Goal: Information Seeking & Learning: Understand process/instructions

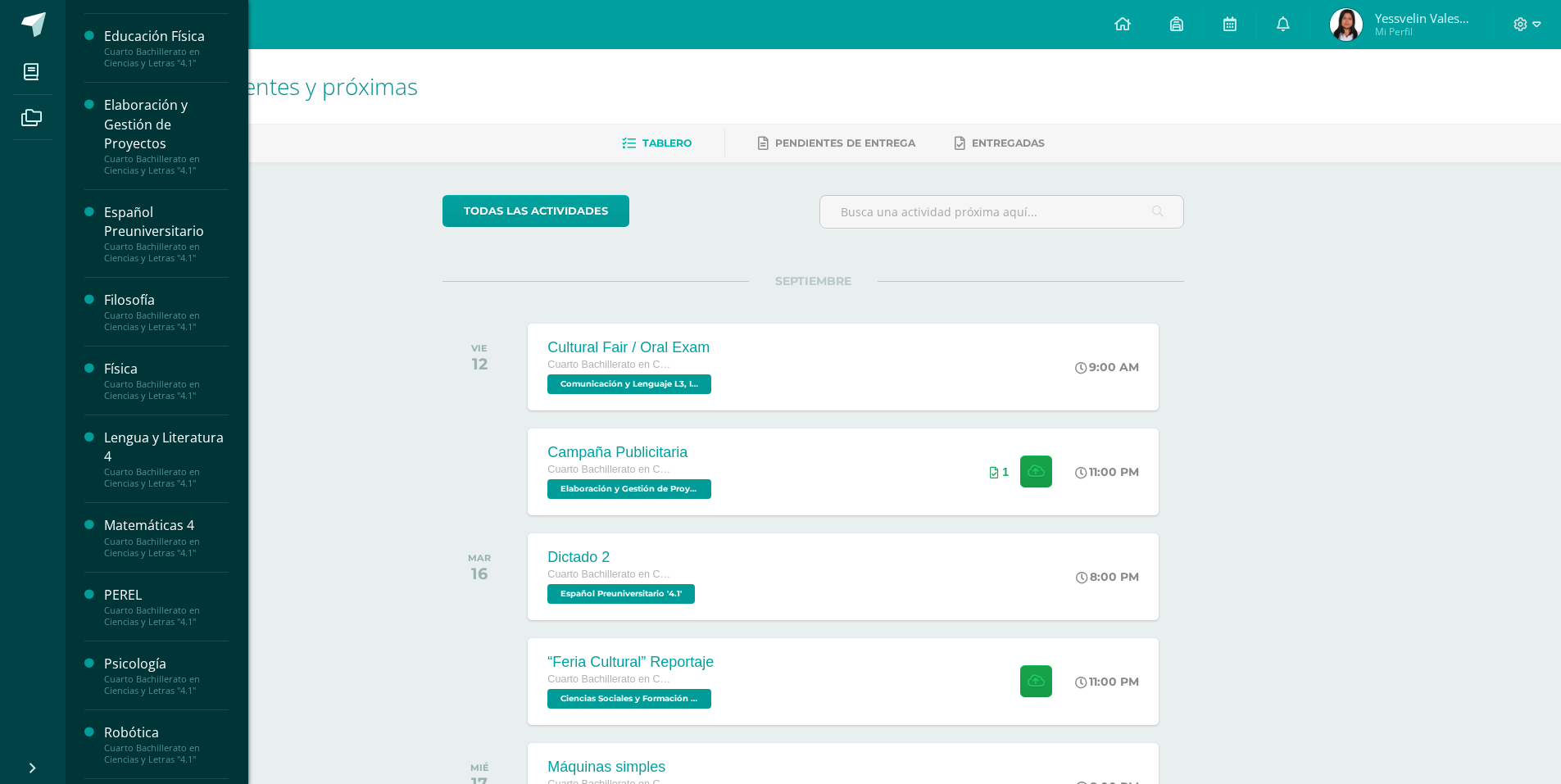
scroll to position [132, 0]
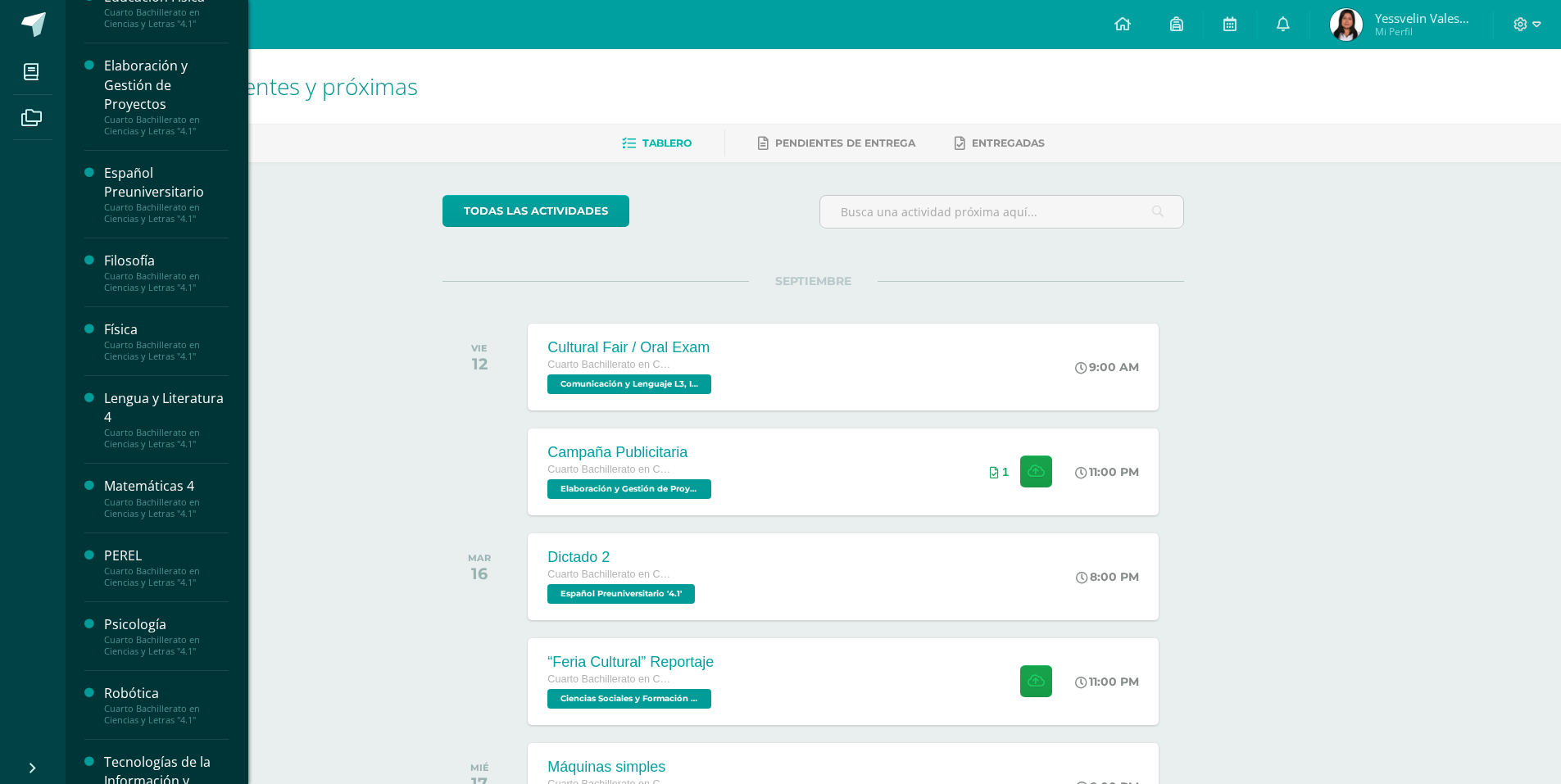
click at [161, 91] on div "Elaboración y Gestión de Proyectos" at bounding box center [166, 85] width 125 height 57
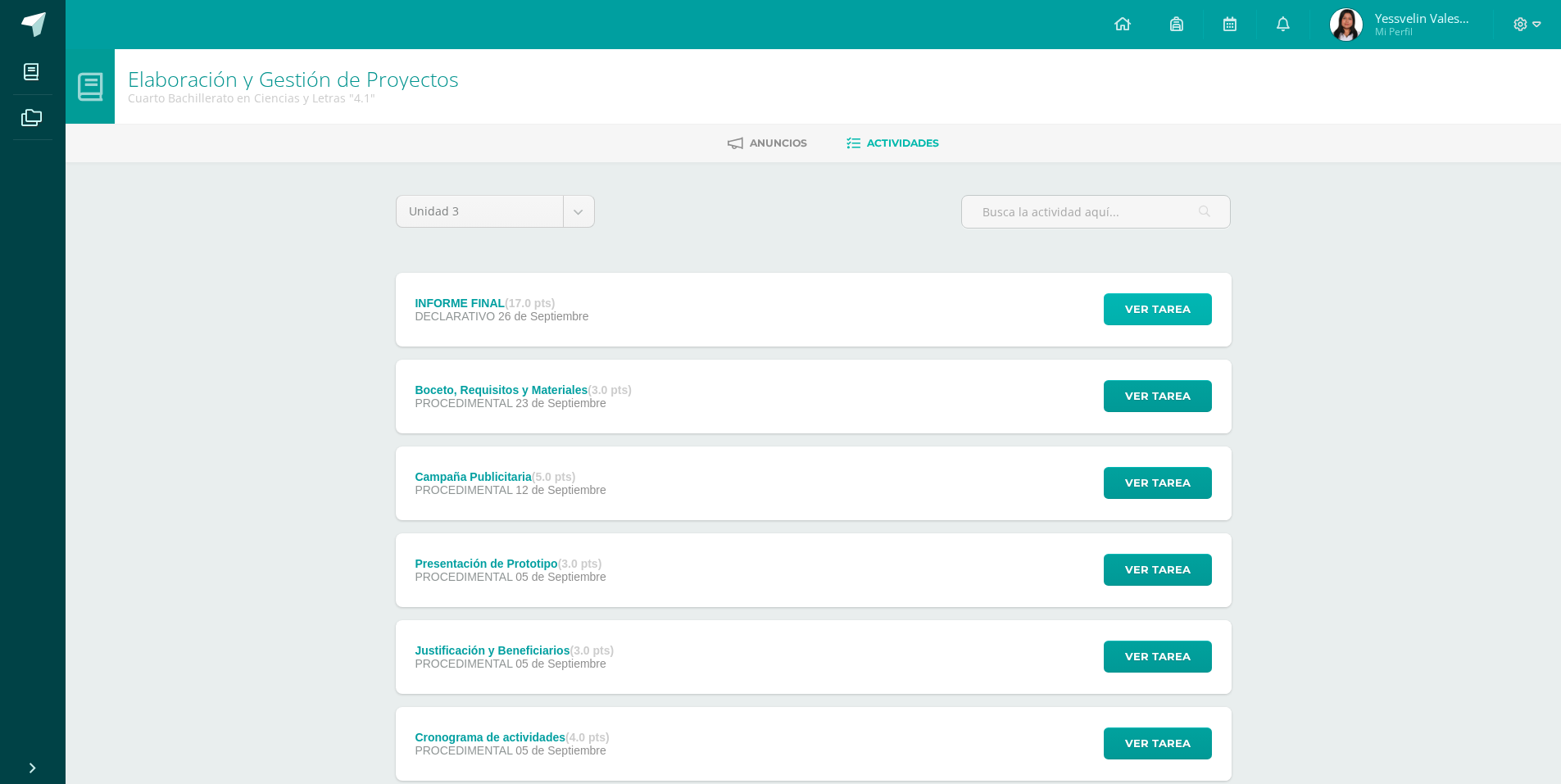
click at [1136, 303] on span "Ver tarea" at bounding box center [1157, 309] width 65 height 30
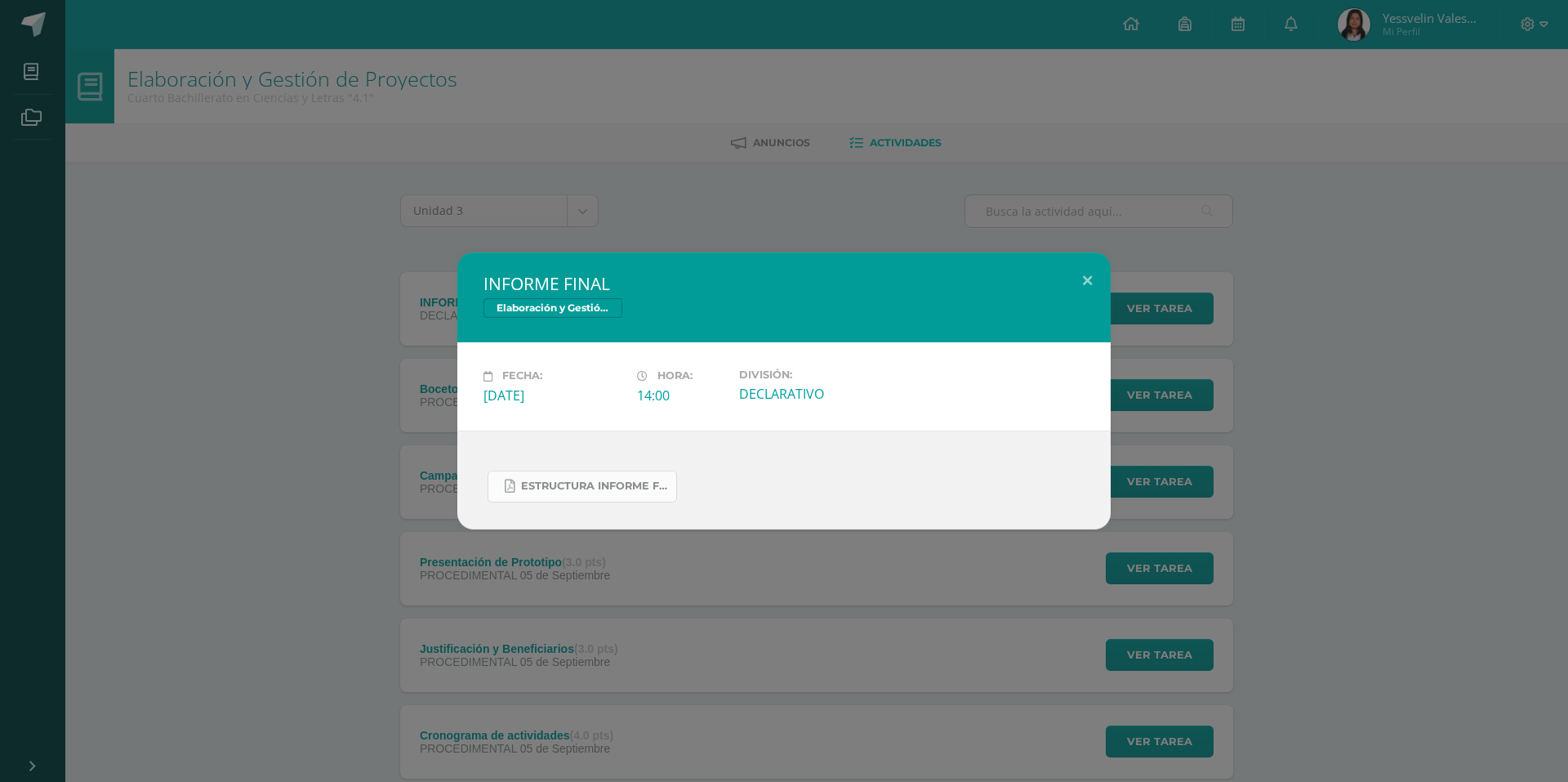
click at [603, 480] on span "ESTRUCTURA INFORME FINAL.pdf" at bounding box center [594, 486] width 147 height 13
click at [674, 203] on div "INFORME FINAL Elaboración y Gestión de Proyectos Fecha: Viernes 26 de Septiembr…" at bounding box center [784, 391] width 1568 height 782
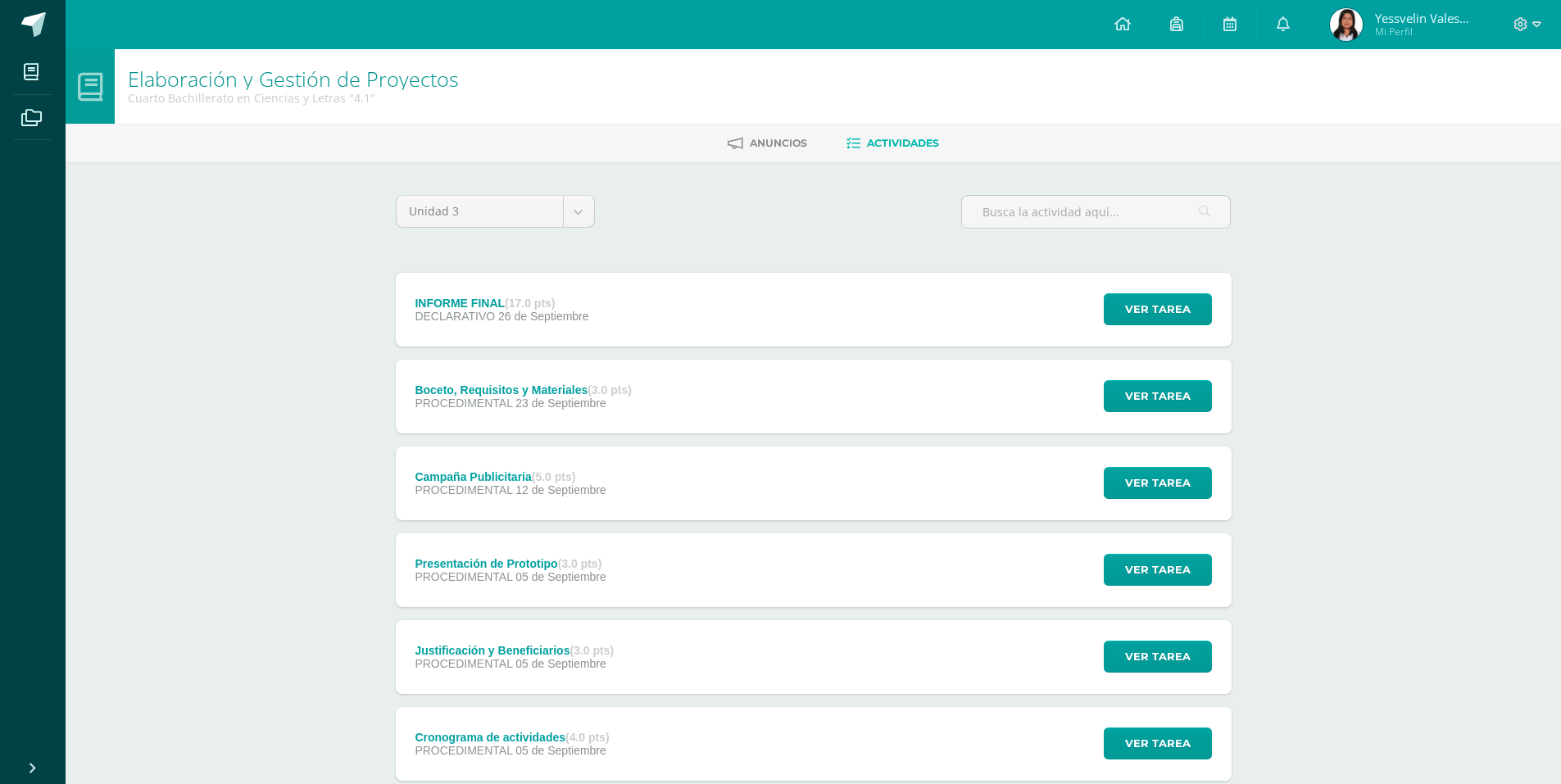
click at [701, 326] on div "INFORME FINAL (17.0 pts) DECLARATIVO 26 de Septiembre Ver tarea INFORME FINAL E…" at bounding box center [813, 309] width 836 height 73
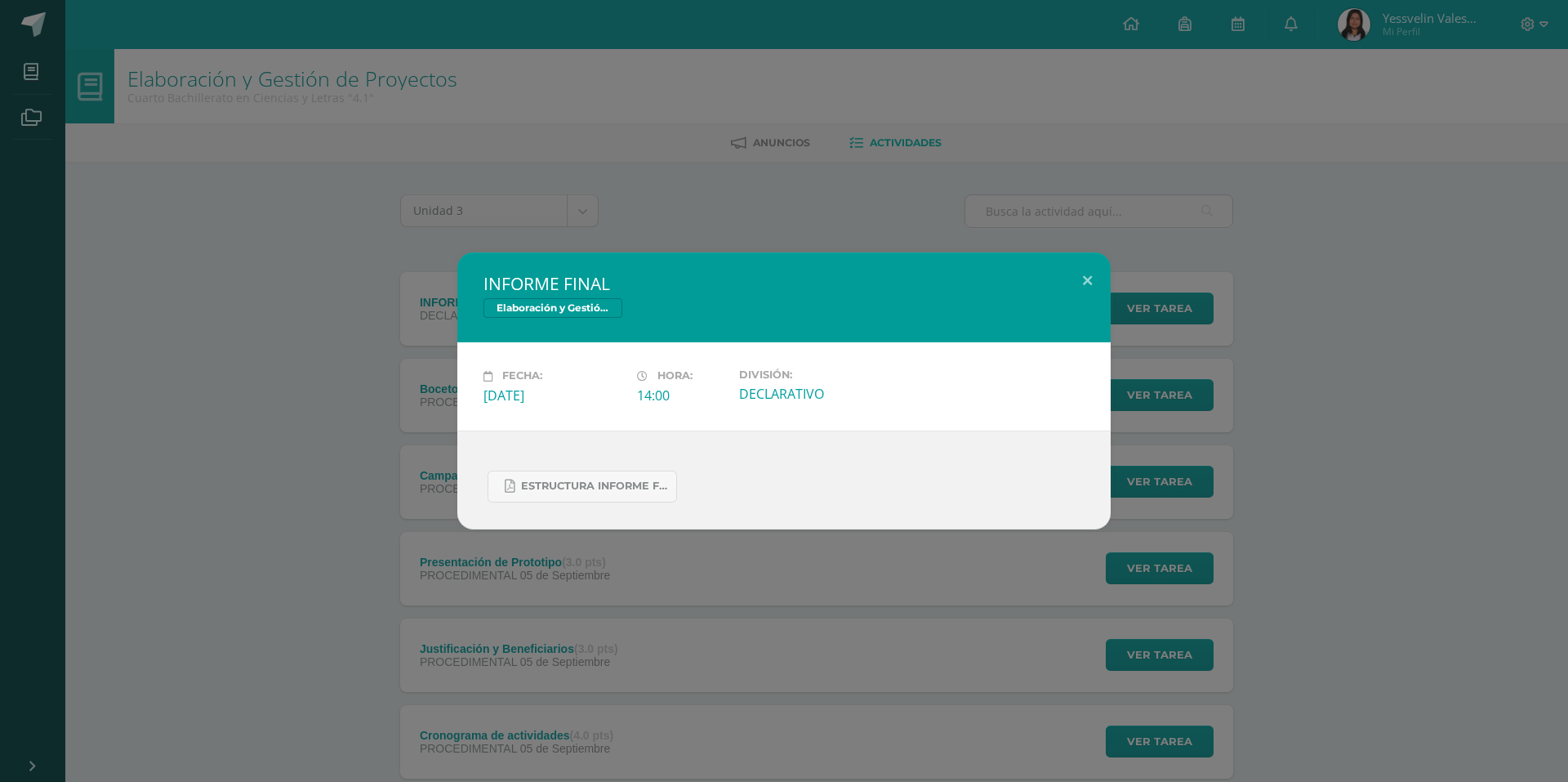
drag, startPoint x: 483, startPoint y: 398, endPoint x: 616, endPoint y: 397, distance: 133.0
click at [616, 397] on div "Fecha: Viernes 26 de Septiembre" at bounding box center [554, 386] width 154 height 35
click at [715, 254] on div "INFORME FINAL Elaboración y Gestión de Proyectos" at bounding box center [784, 297] width 654 height 90
click at [724, 241] on div "INFORME FINAL Elaboración y Gestión de Proyectos Fecha: Viernes 26 de Septiembr…" at bounding box center [784, 391] width 1568 height 782
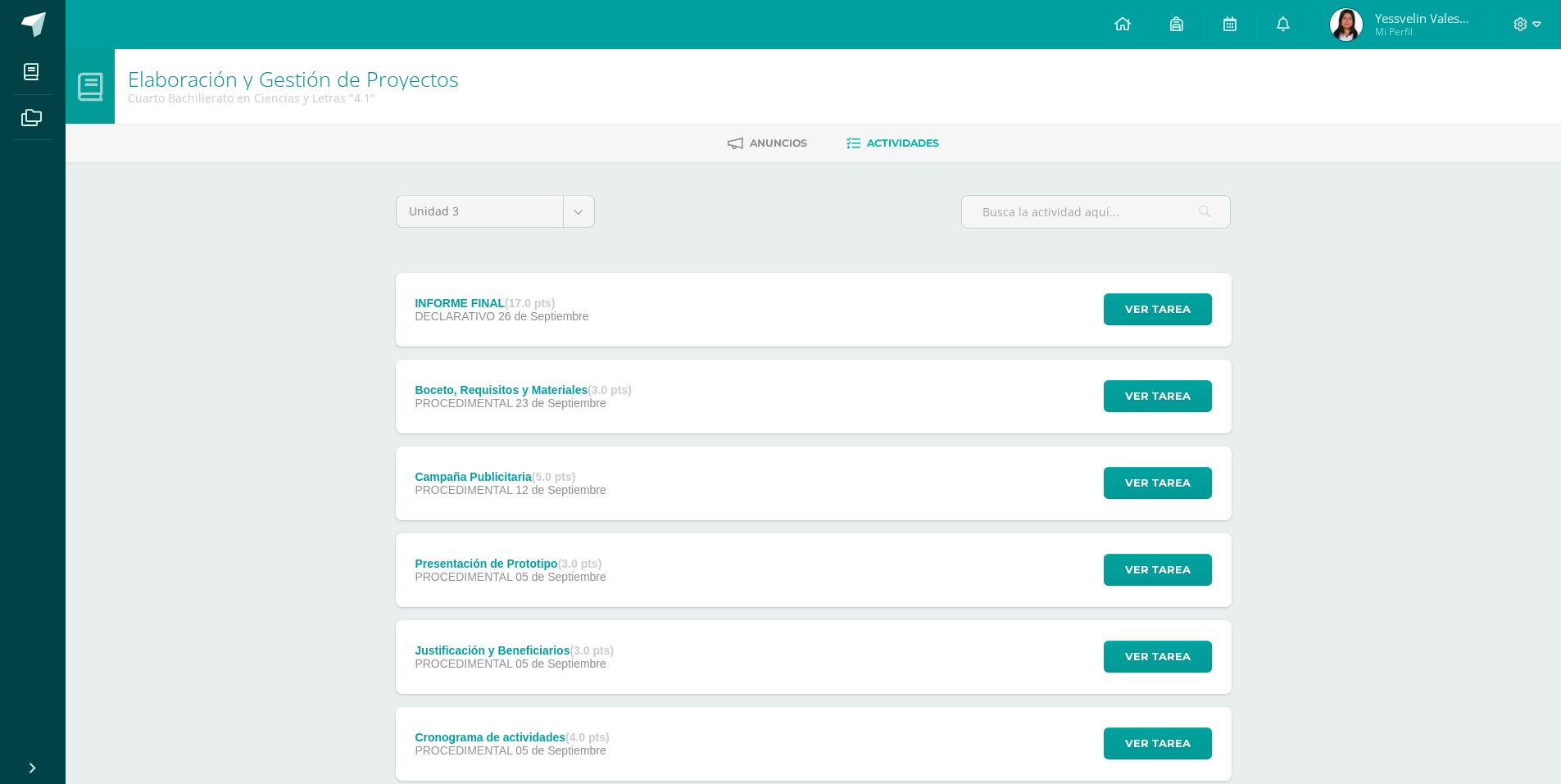
click at [680, 321] on div "INFORME FINAL (17.0 pts) DECLARATIVO 26 de Septiembre Ver tarea INFORME FINAL E…" at bounding box center [813, 309] width 836 height 73
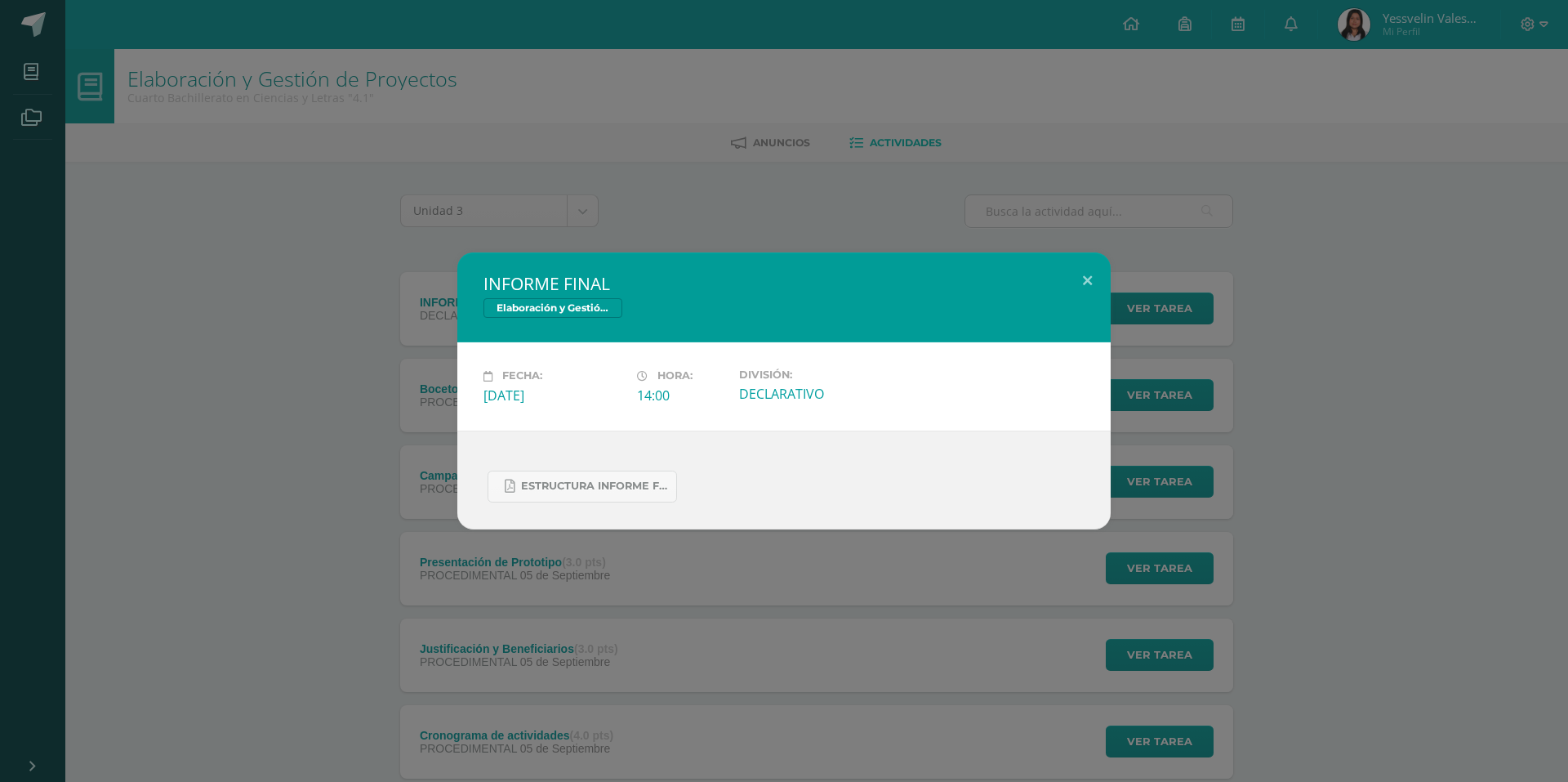
click at [261, 230] on div "INFORME FINAL Elaboración y Gestión de Proyectos Fecha: Viernes 26 de Septiembr…" at bounding box center [784, 391] width 1568 height 782
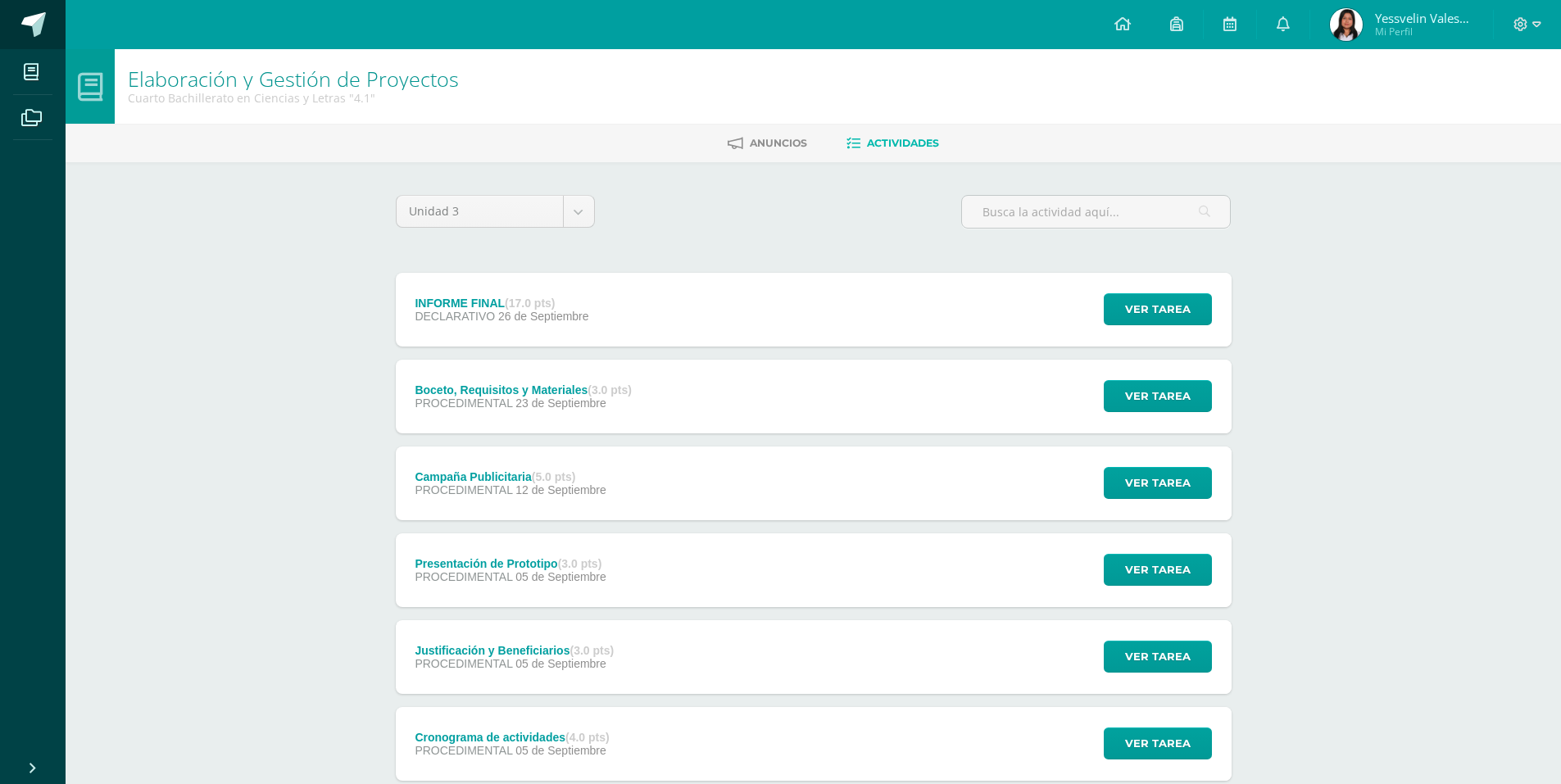
click at [47, 27] on link at bounding box center [32, 25] width 65 height 50
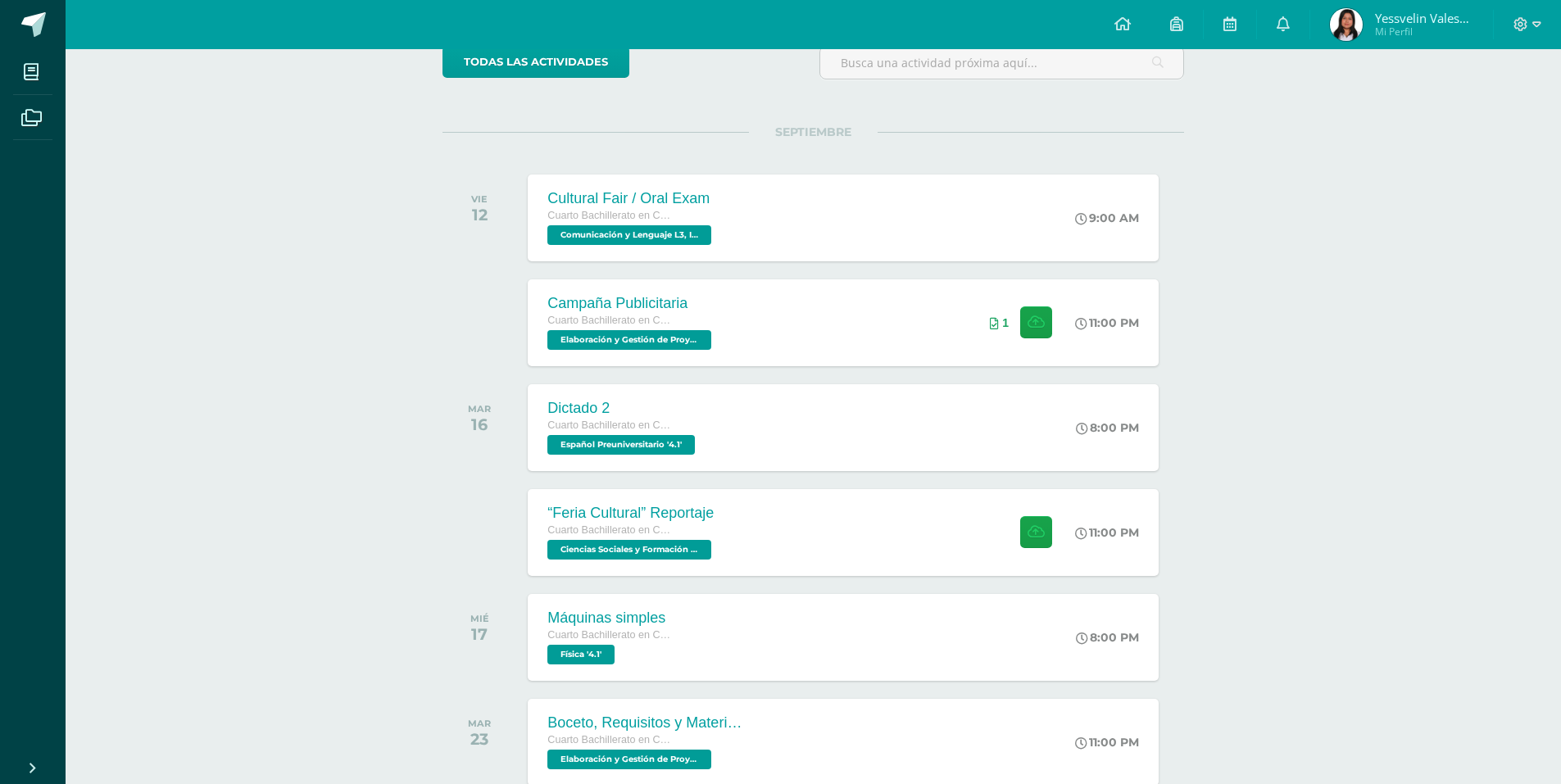
scroll to position [149, 0]
click at [846, 311] on div "Campaña Publicitaria Cuarto Bachillerato en Ciencias y Letras Elaboración y Ges…" at bounding box center [844, 322] width 637 height 88
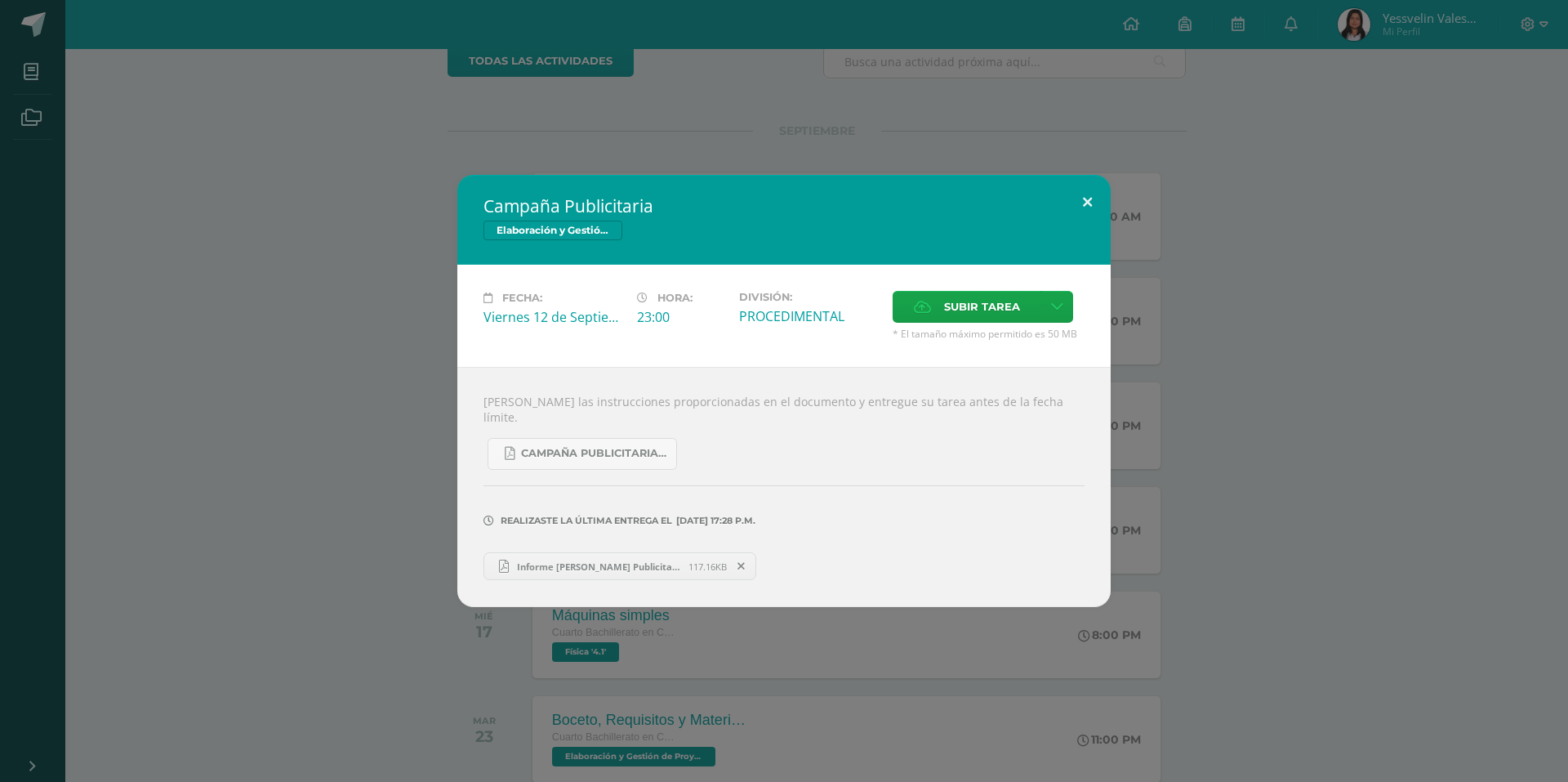
click at [1090, 208] on button at bounding box center [1087, 202] width 47 height 56
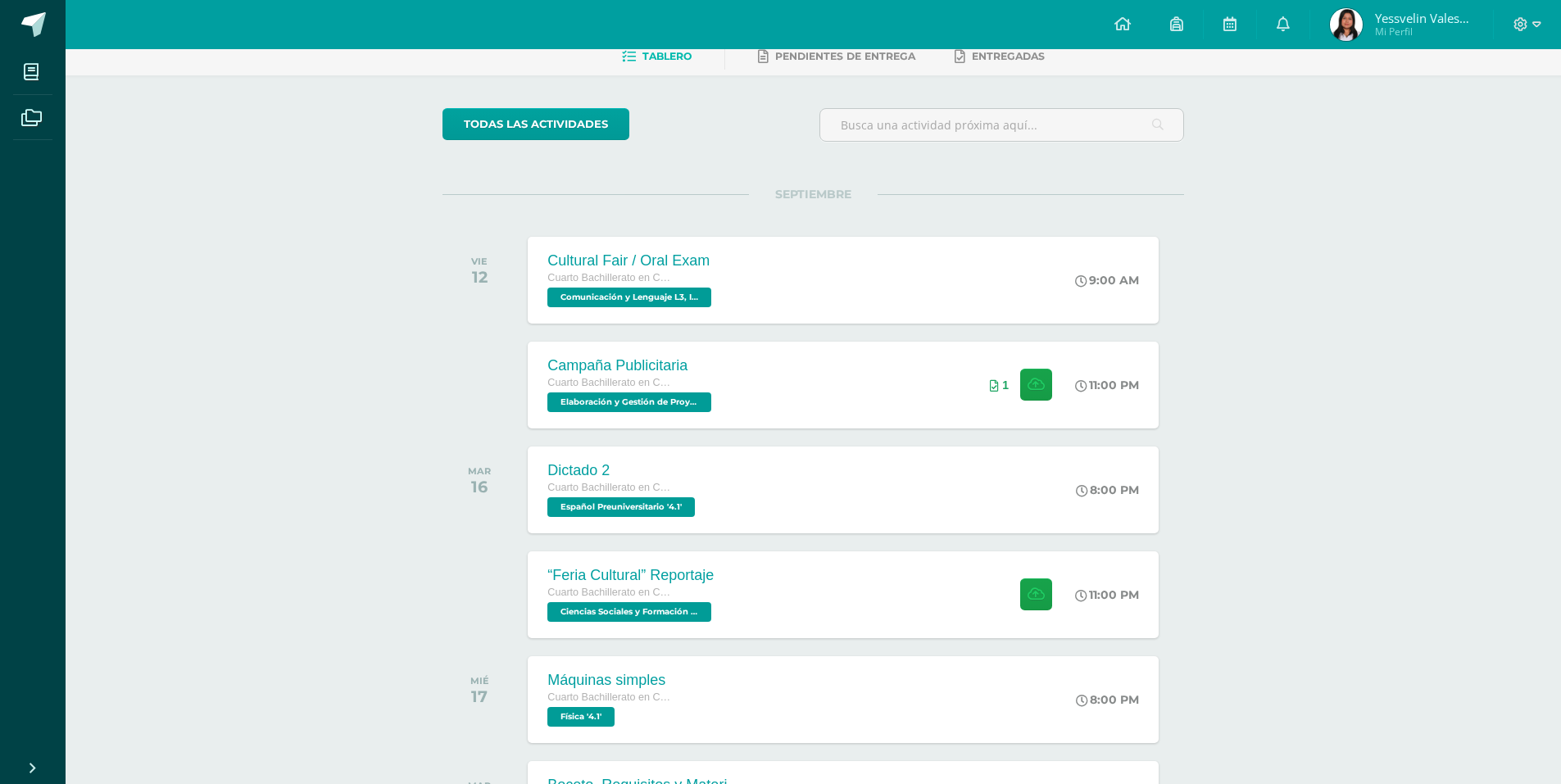
scroll to position [85, 0]
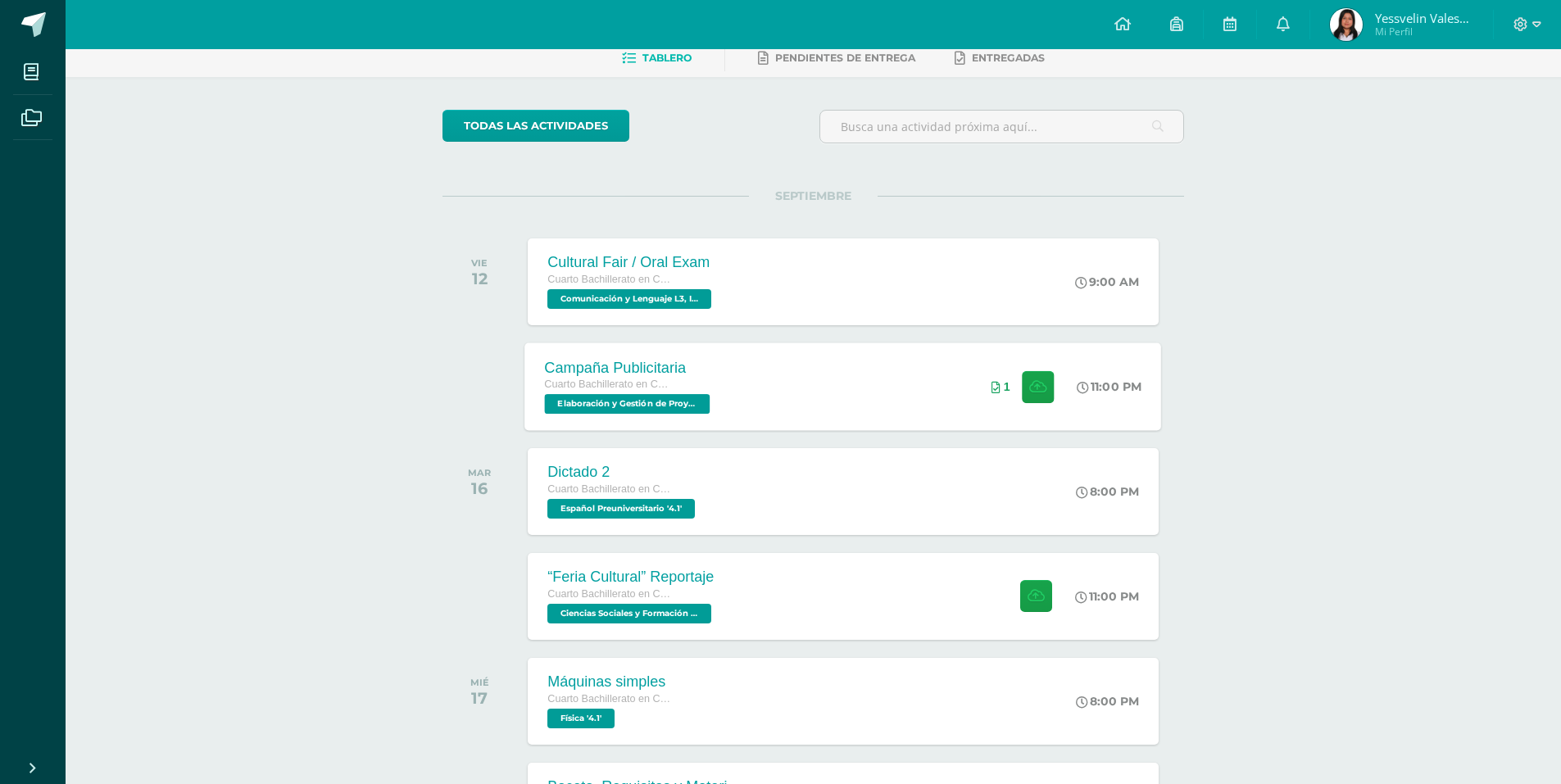
click at [860, 392] on div "Campaña Publicitaria Cuarto Bachillerato en Ciencias y Letras Elaboración y Ges…" at bounding box center [844, 386] width 637 height 88
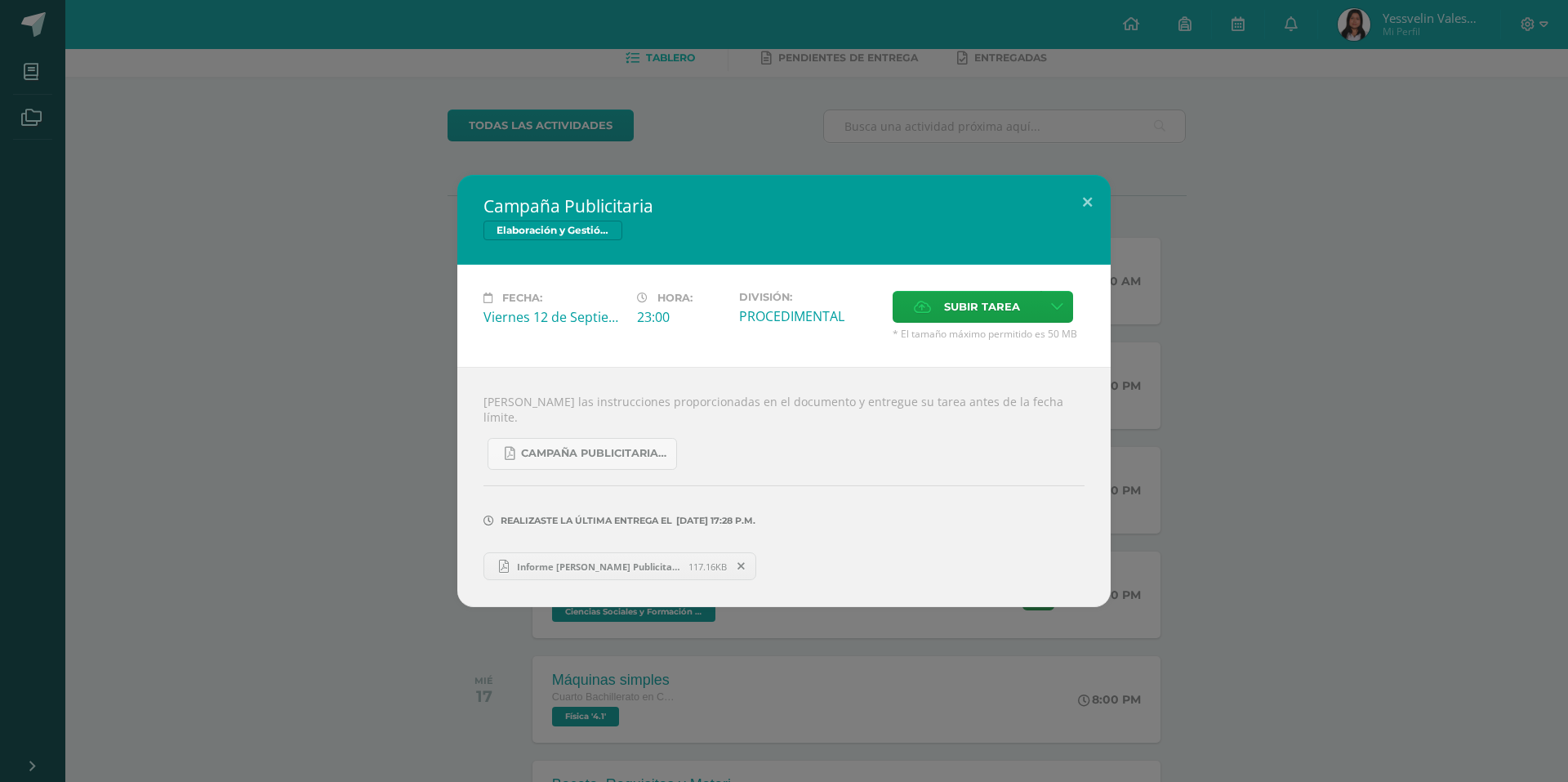
click at [384, 344] on div "Campaña Publicitaria Elaboración y Gestión de Proyectos Fecha: Viernes 12 de Se…" at bounding box center [784, 391] width 1555 height 433
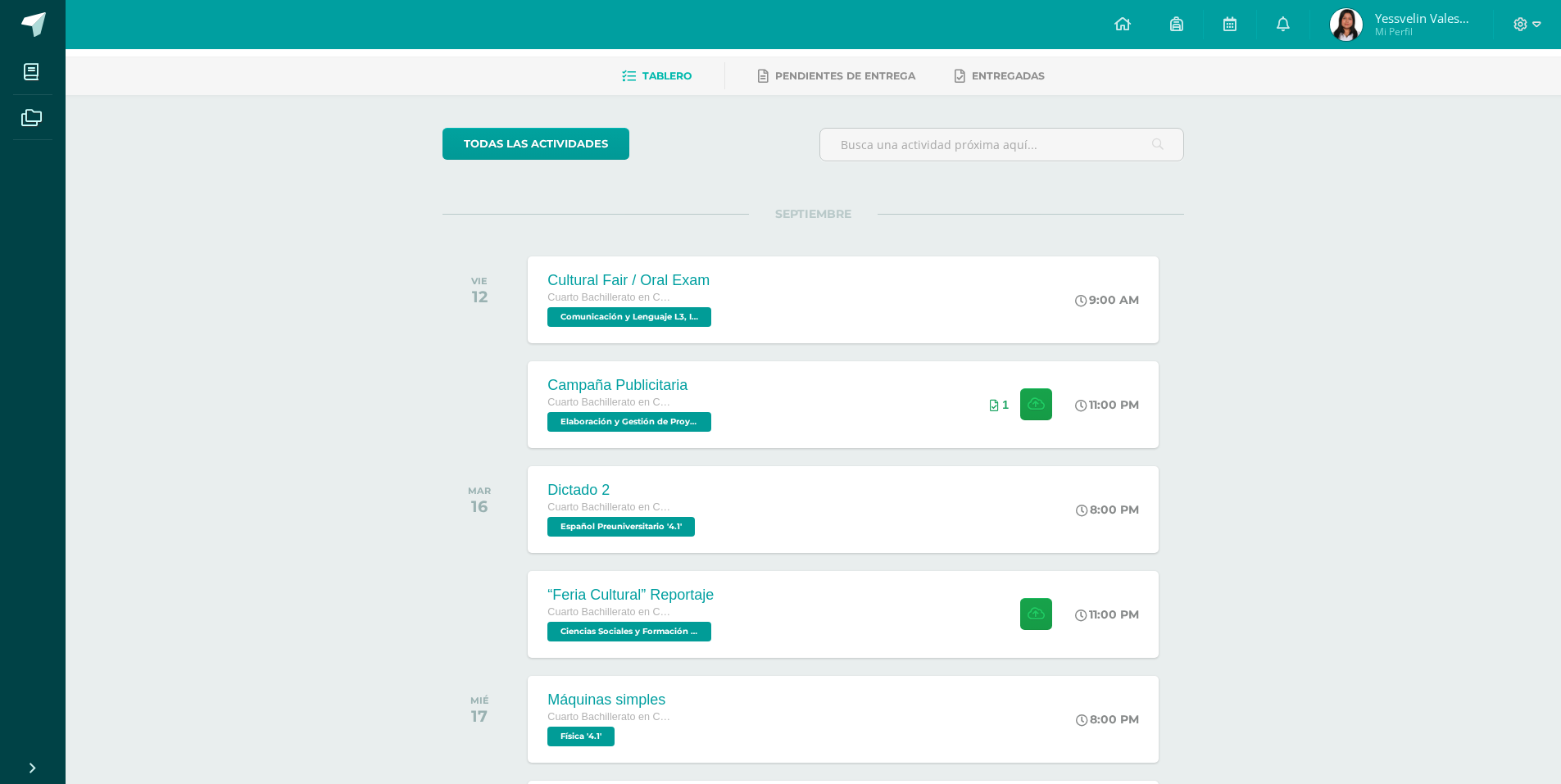
scroll to position [0, 0]
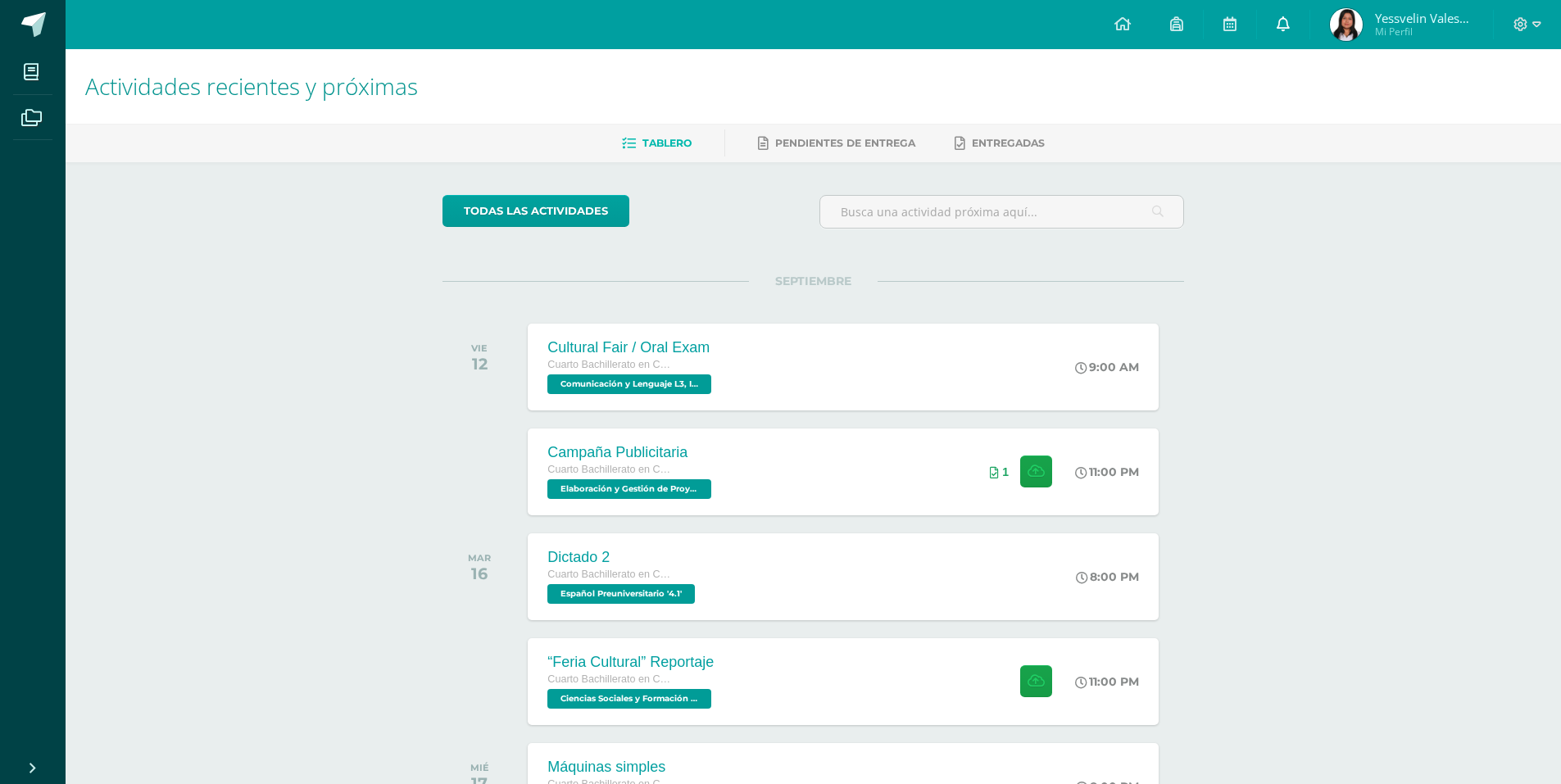
click at [1283, 27] on icon at bounding box center [1283, 24] width 13 height 15
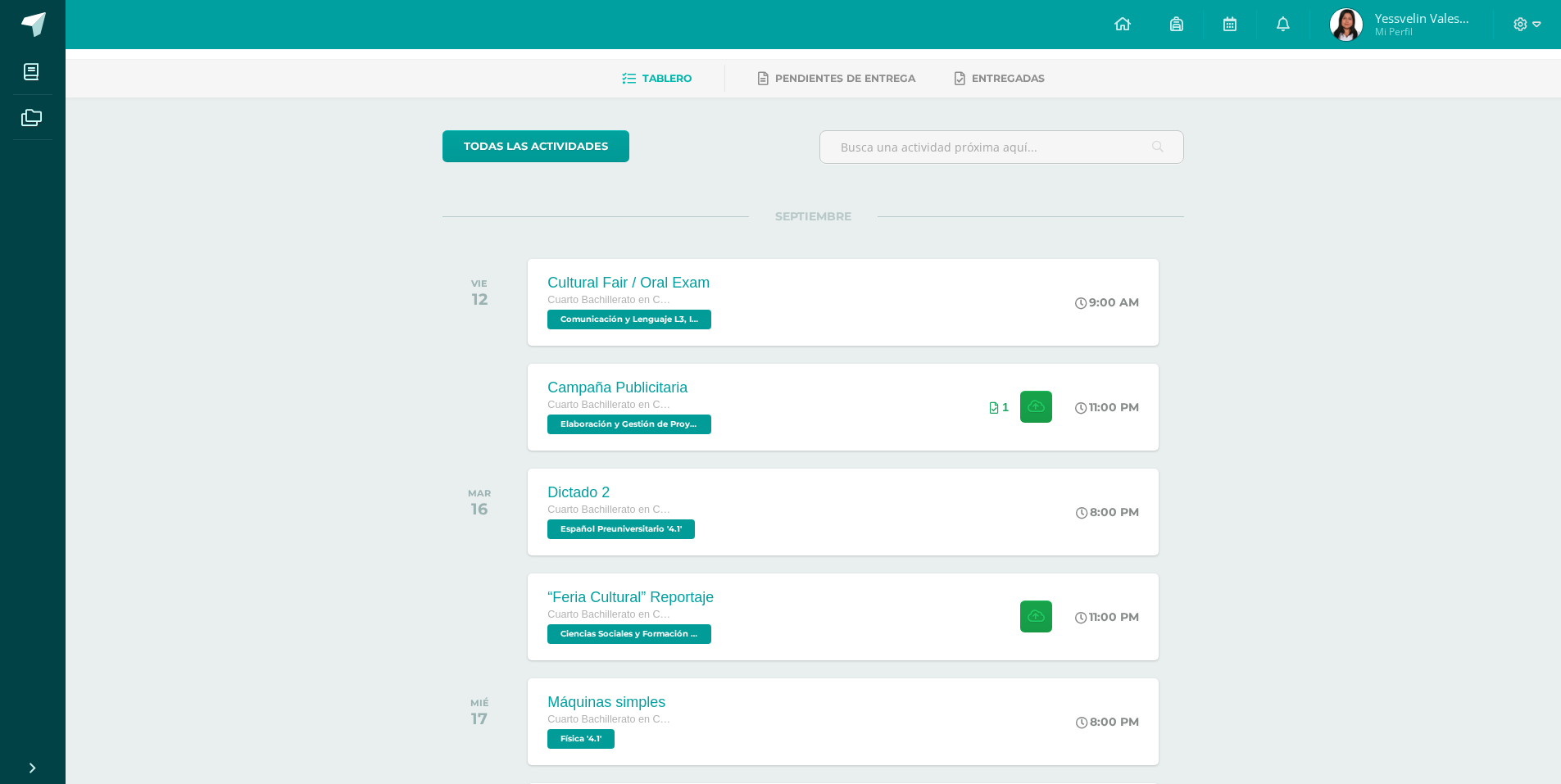
scroll to position [66, 0]
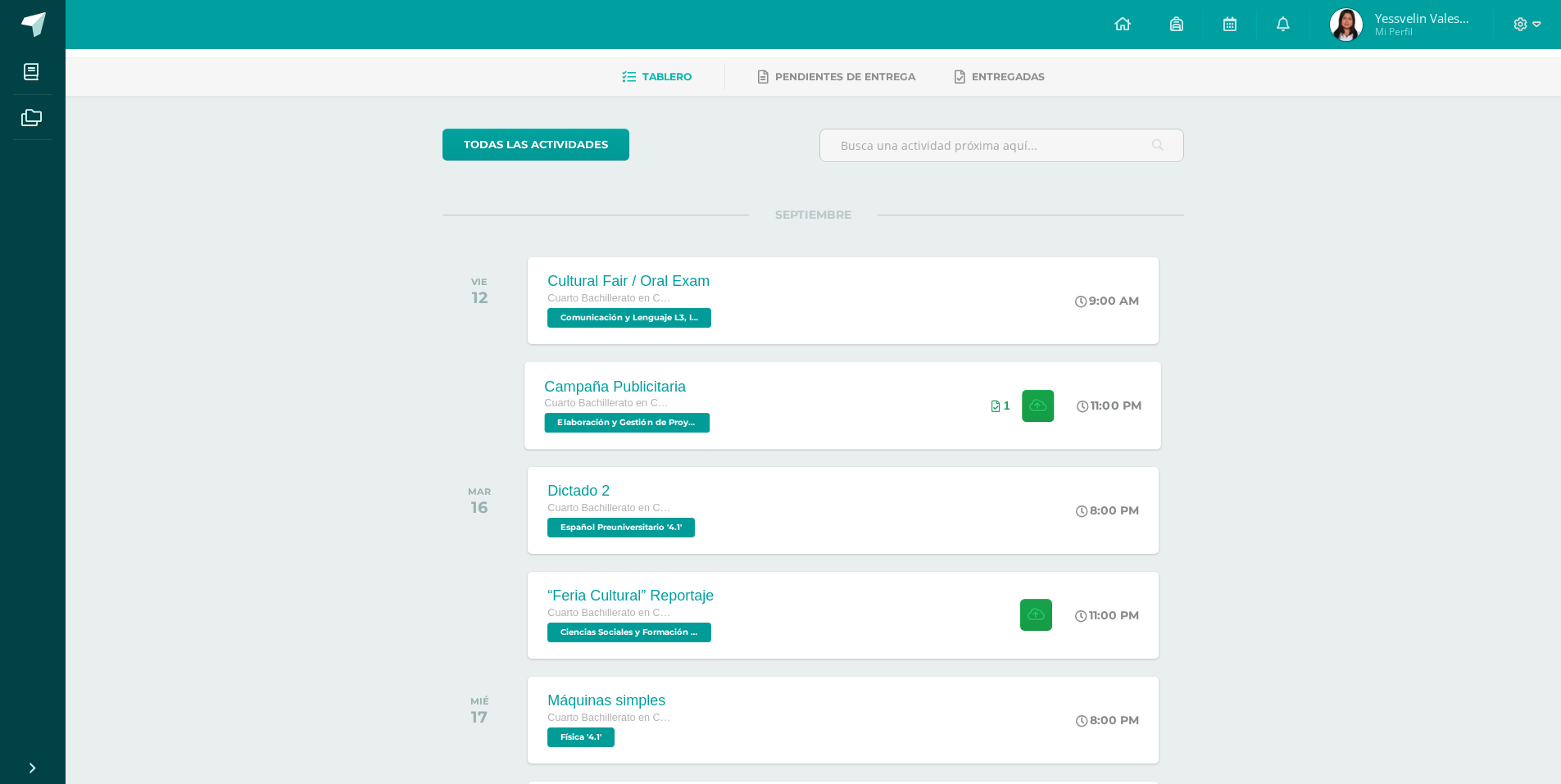
click at [903, 395] on div "Campaña Publicitaria Cuarto Bachillerato en Ciencias y Letras Elaboración y Ges…" at bounding box center [844, 405] width 637 height 88
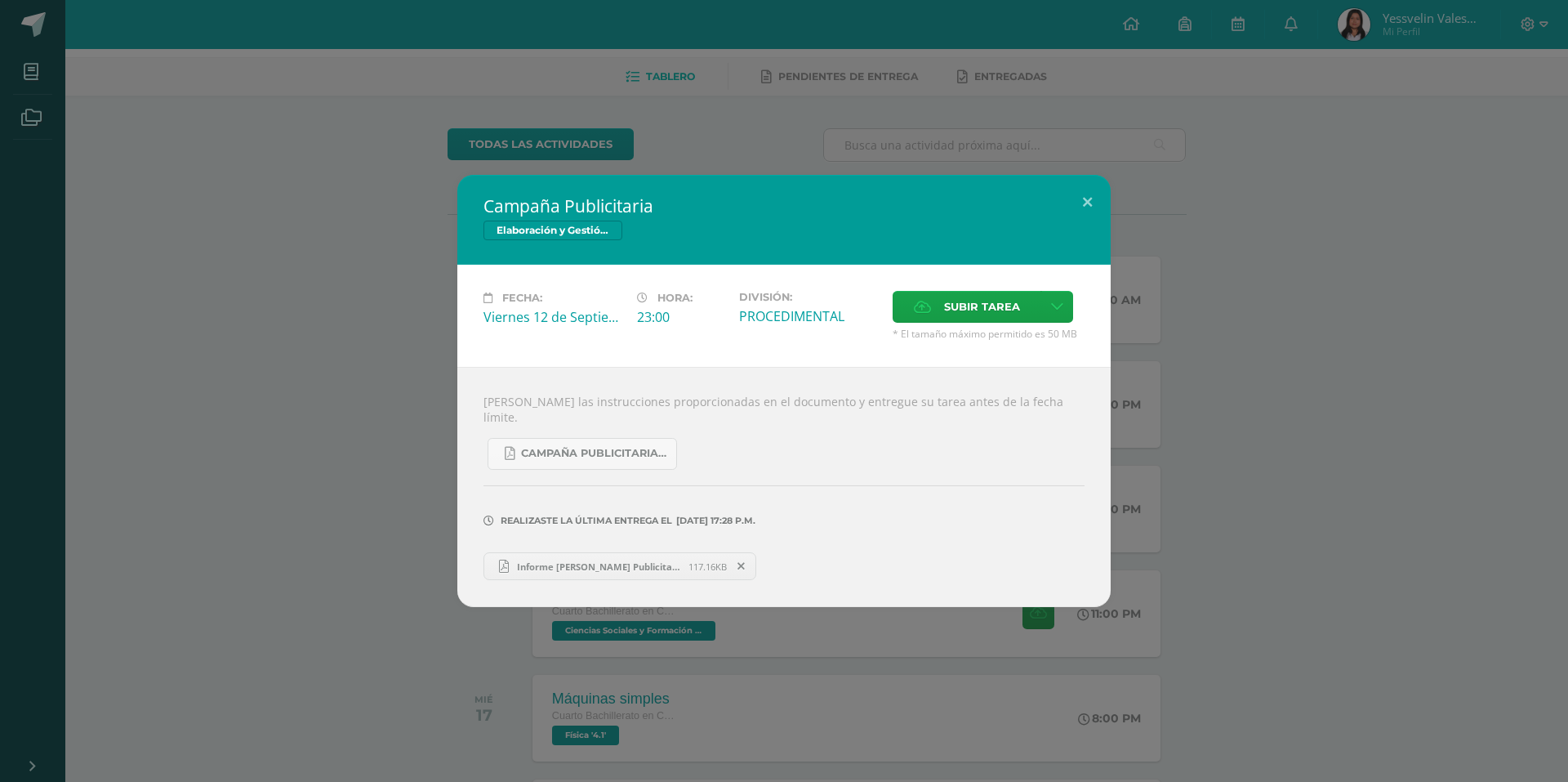
click at [760, 134] on div "Campaña Publicitaria Elaboración y Gestión de Proyectos Fecha: Viernes 12 de Se…" at bounding box center [784, 391] width 1568 height 782
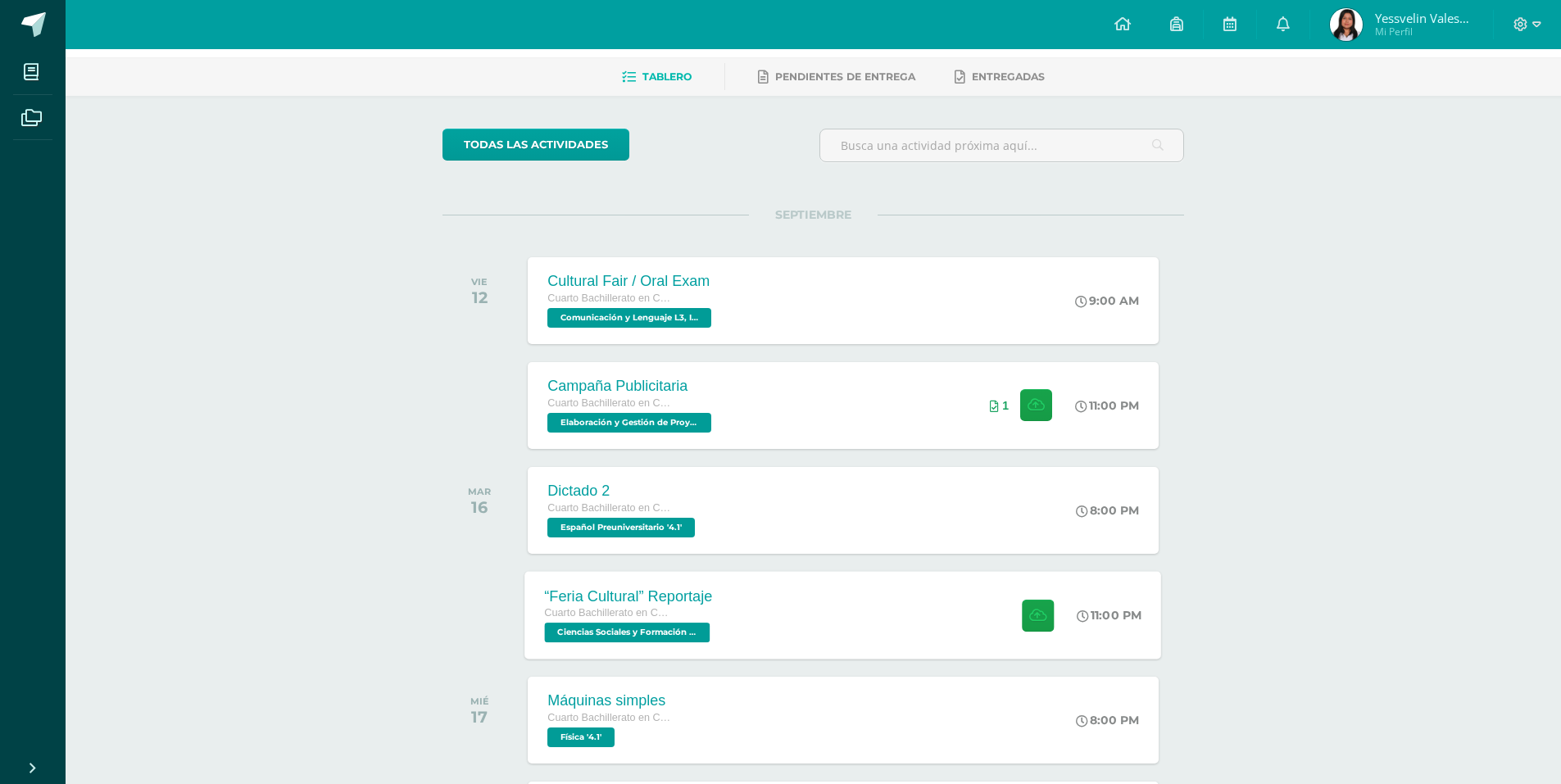
click at [823, 609] on div "“Feria Cultural” Reportaje Cuarto Bachillerato en Ciencias y Letras Ciencias So…" at bounding box center [844, 615] width 637 height 88
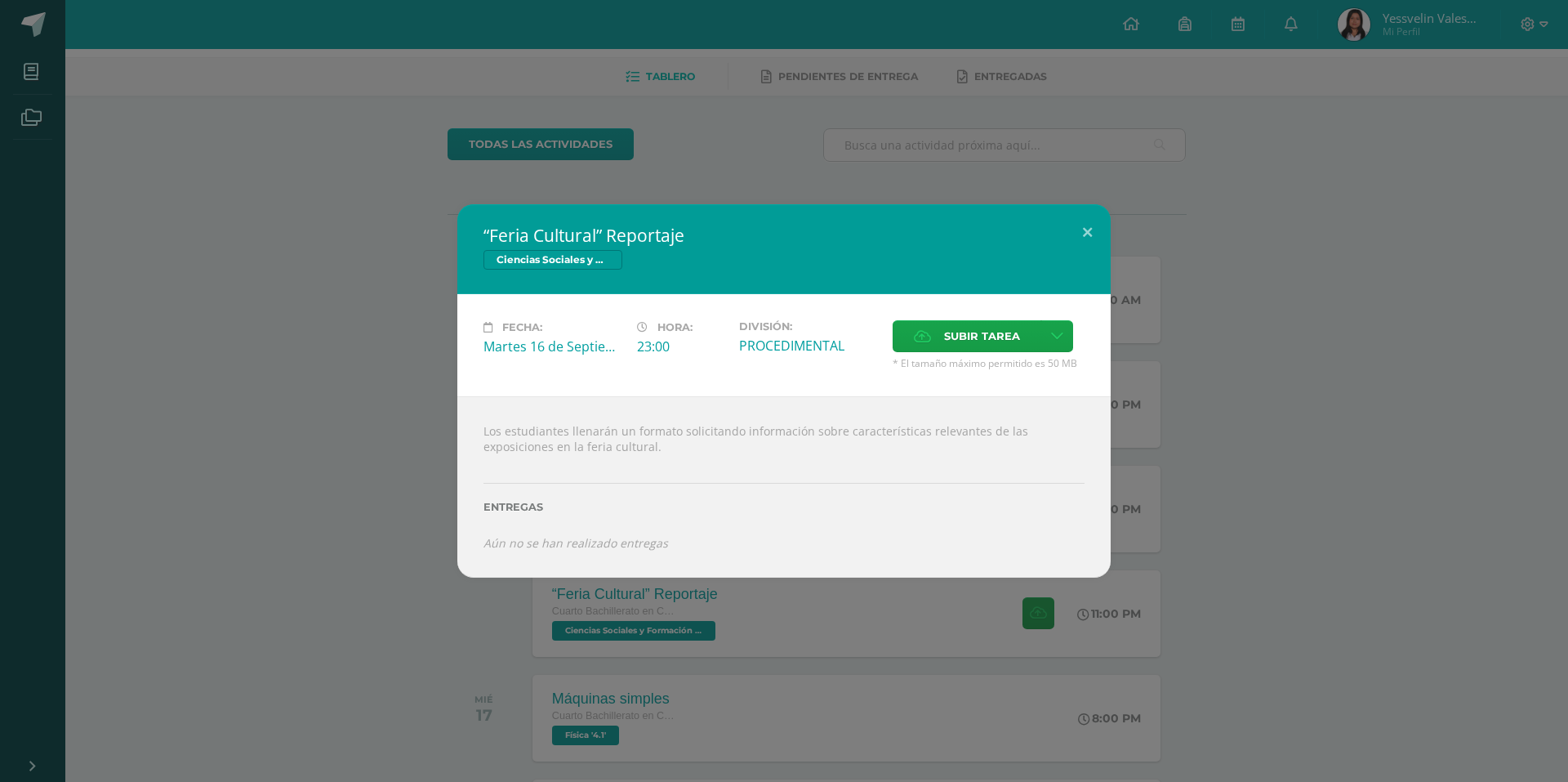
click at [778, 172] on div "“Feria Cultural” Reportaje Ciencias Sociales y Formación Ciudadana 4 Fecha: Mar…" at bounding box center [784, 391] width 1568 height 782
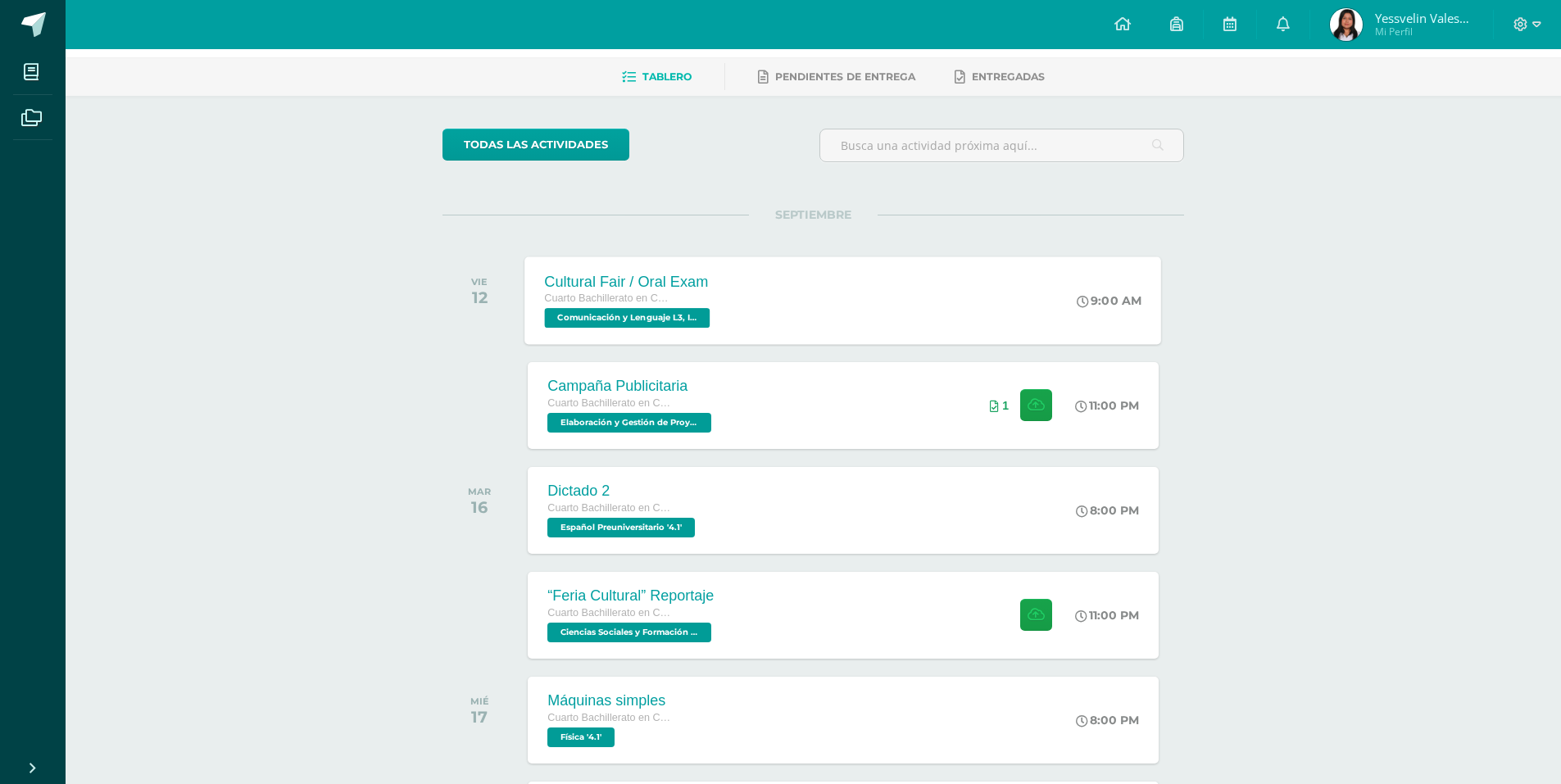
click at [779, 318] on div "Cultural Fair / Oral Exam Cuarto Bachillerato en Ciencias y Letras Comunicación…" at bounding box center [844, 301] width 637 height 88
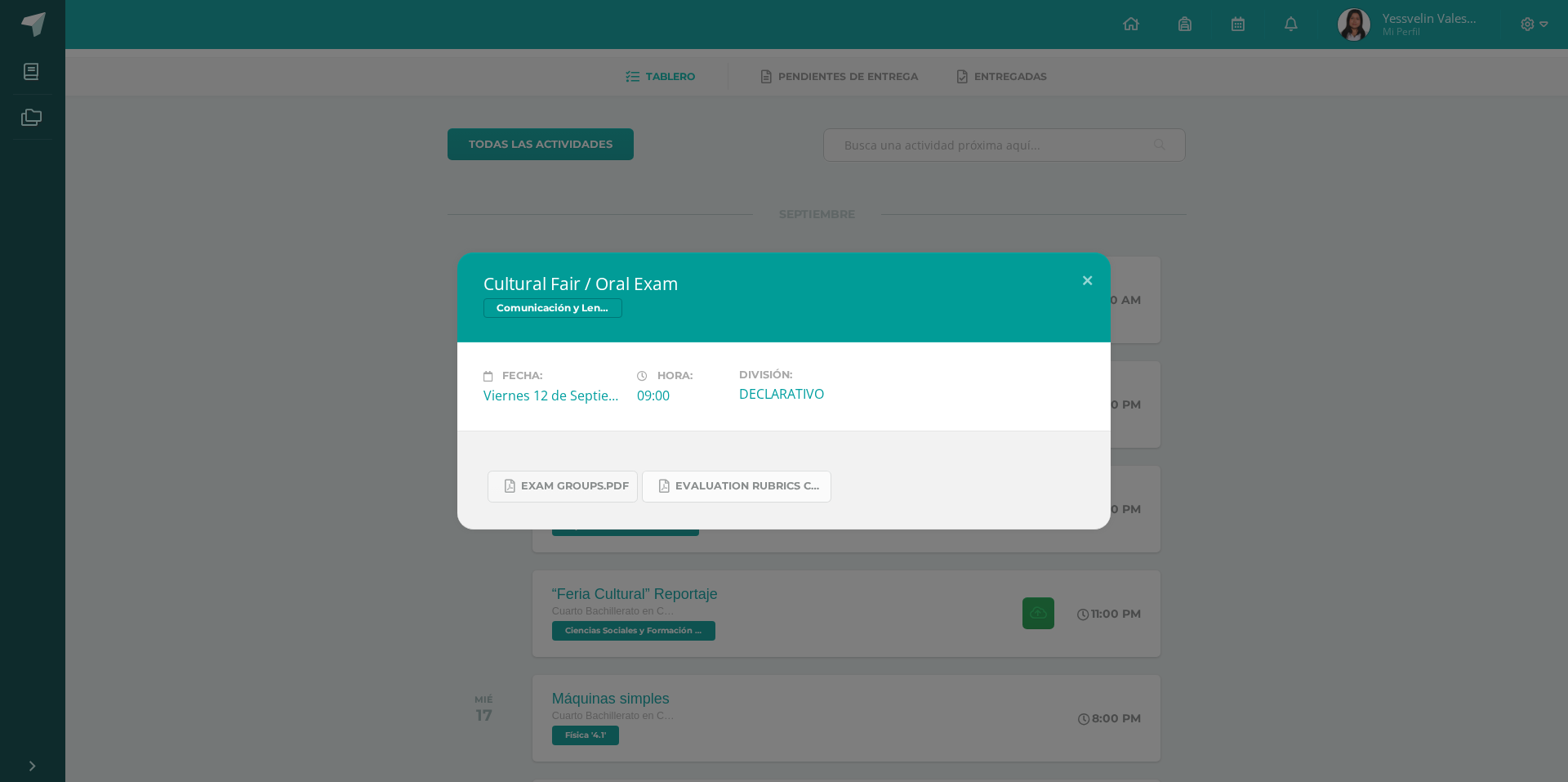
click at [719, 481] on span "Evaluation Rubrics Cultural Fair.pdf" at bounding box center [749, 486] width 147 height 13
click at [466, 149] on div "Cultural Fair / Oral Exam Comunicación y Lenguaje L3, Inglés 4 Fecha: Viernes 1…" at bounding box center [784, 391] width 1568 height 782
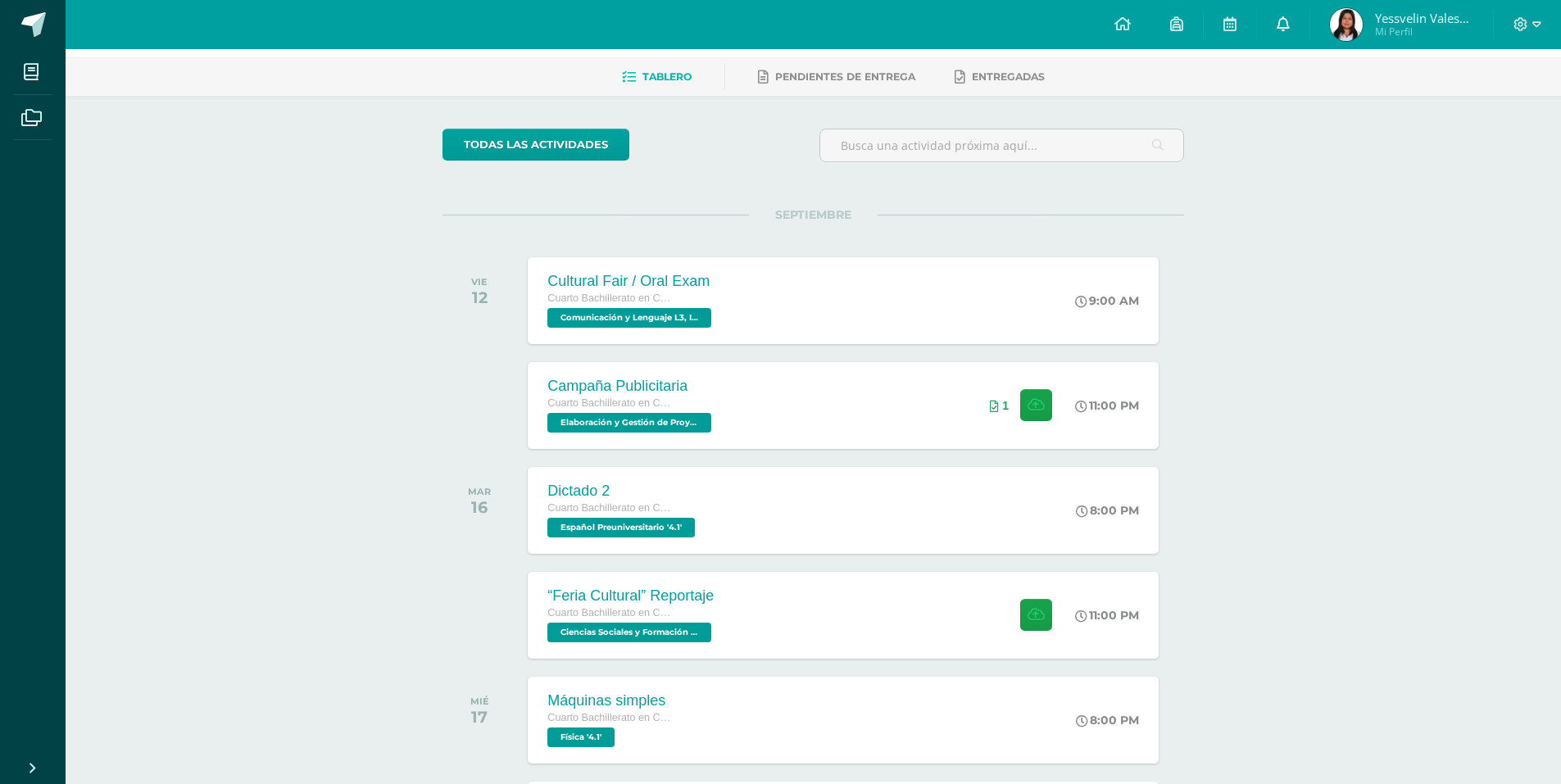
click at [1286, 15] on link at bounding box center [1282, 25] width 52 height 50
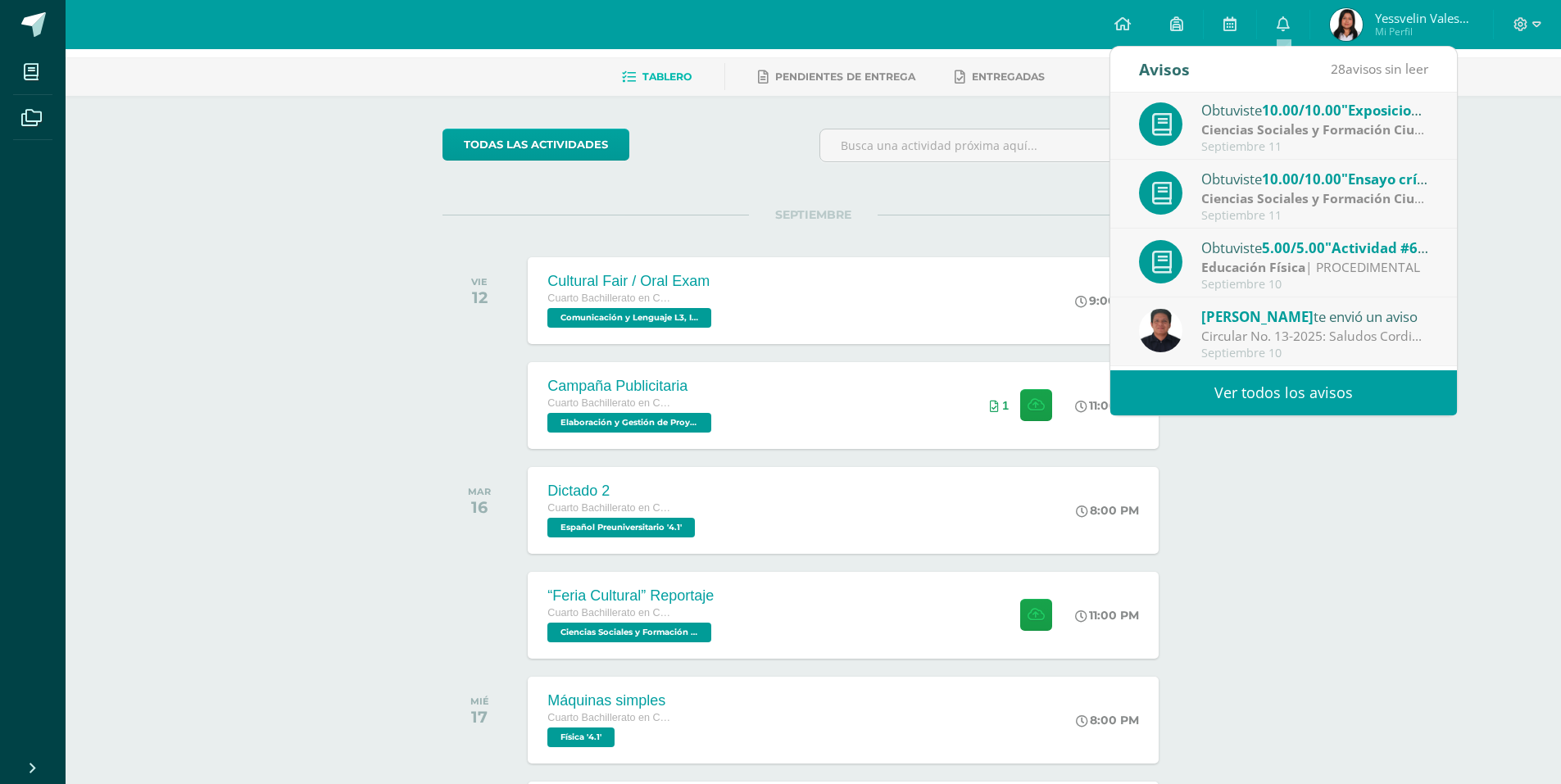
scroll to position [0, 0]
click at [1357, 389] on link "Ver todos los avisos" at bounding box center [1283, 392] width 347 height 45
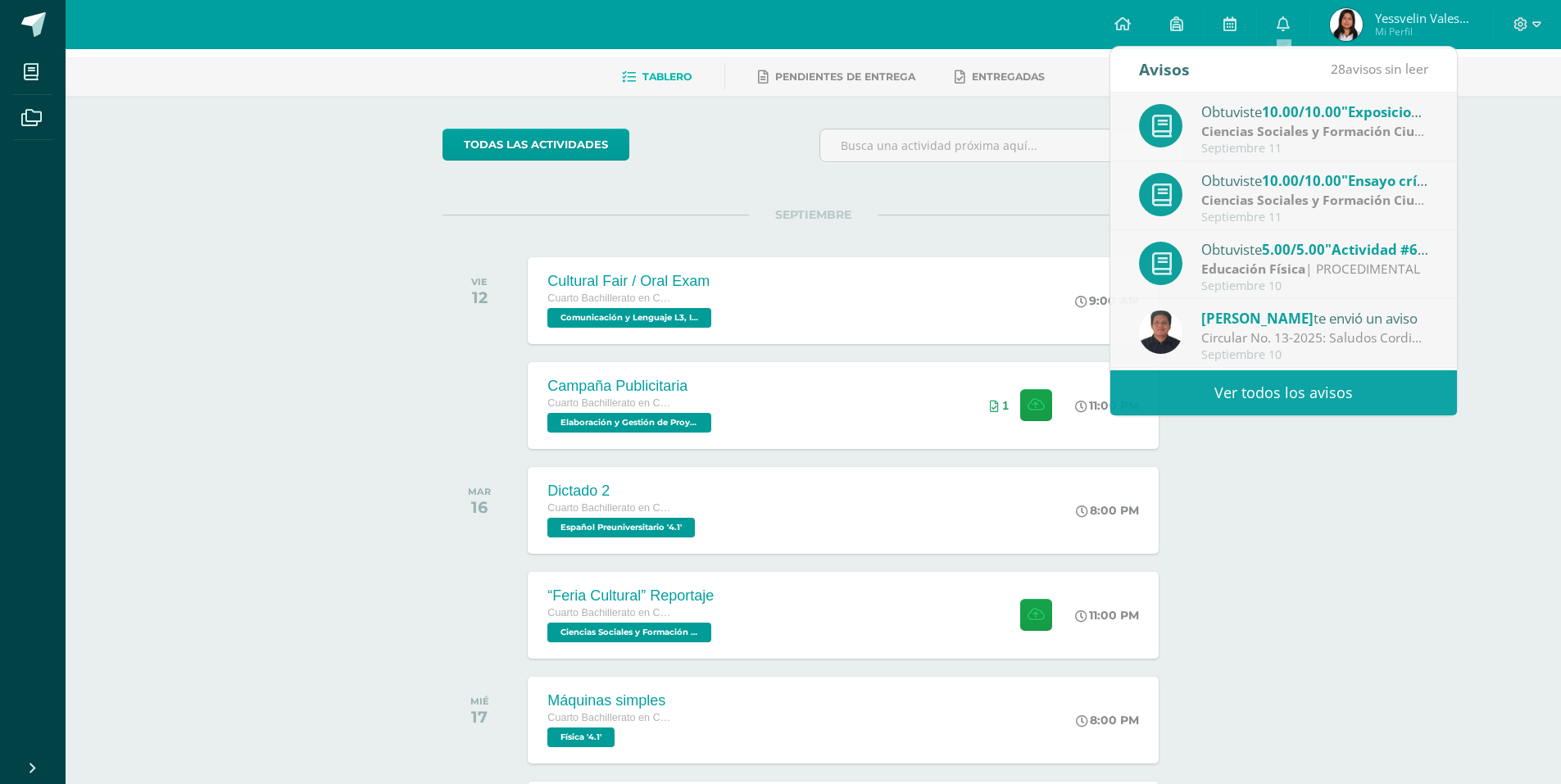
click at [1525, 147] on div "Actividades recientes y próximas Tablero Pendientes de entrega Entregadas todas…" at bounding box center [813, 786] width 1495 height 1607
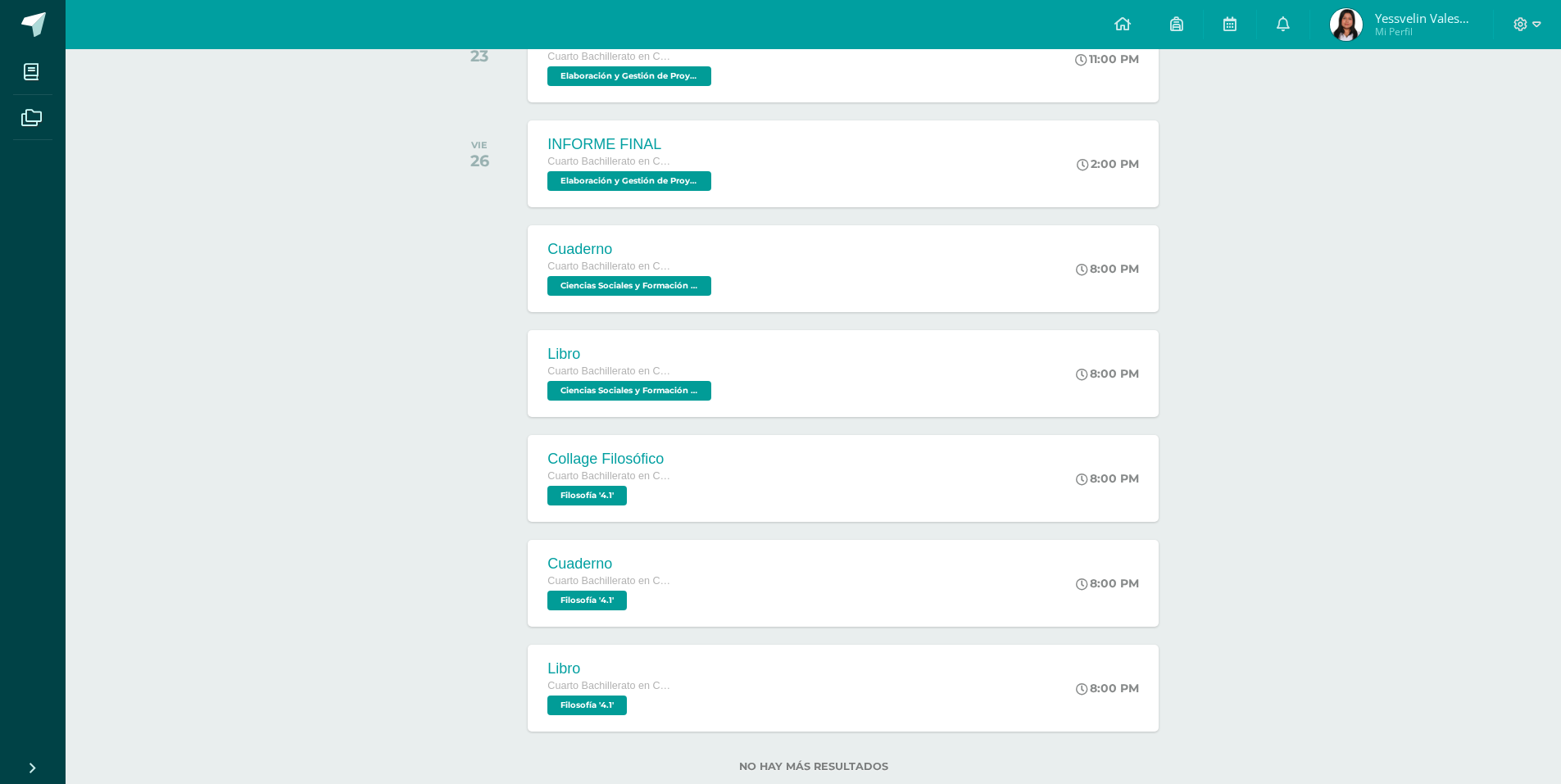
scroll to position [873, 0]
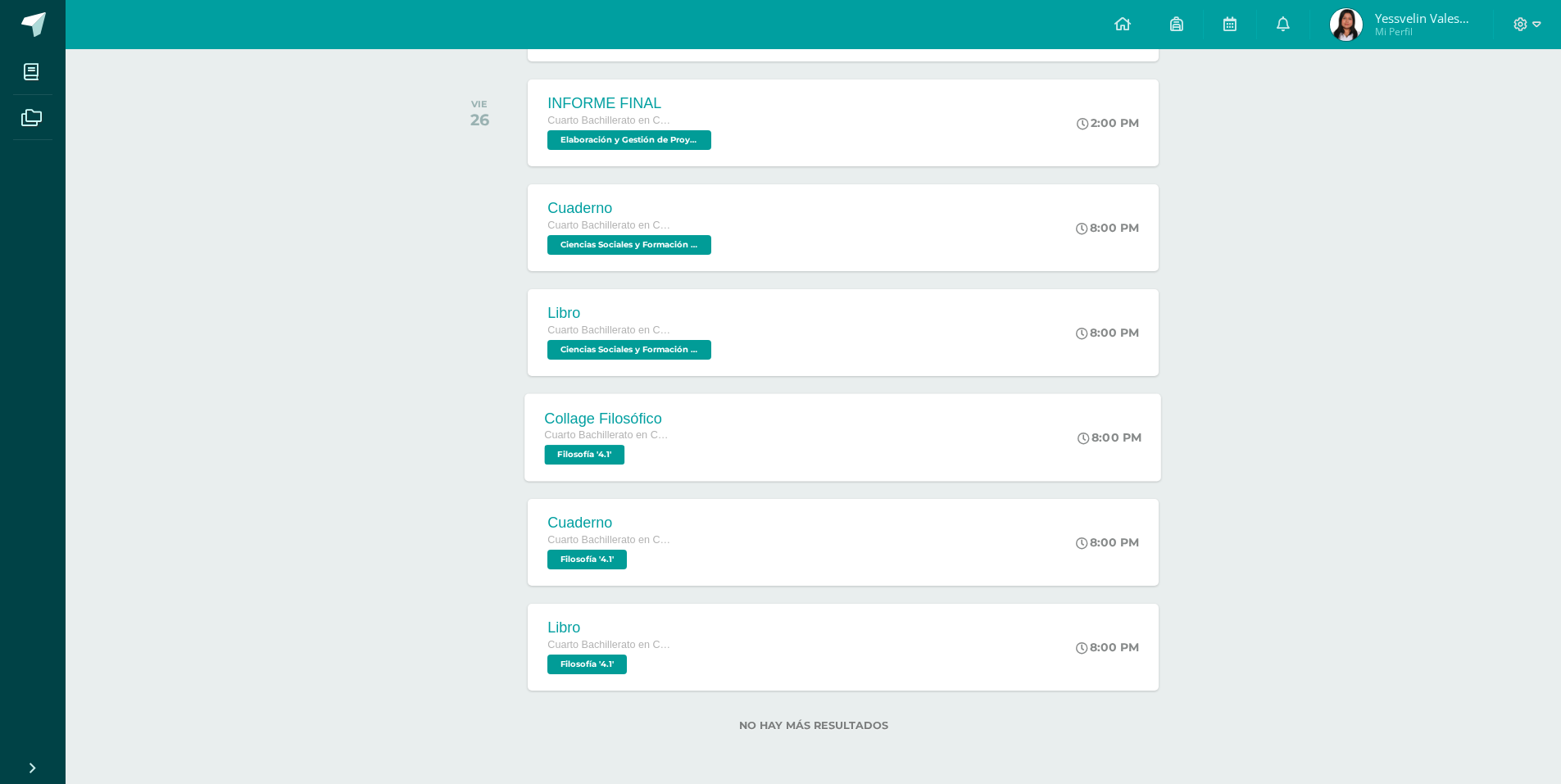
click at [767, 445] on div "Collage Filosófico Cuarto Bachillerato en Ciencias y Letras Filosofía '4.1' 8:0…" at bounding box center [844, 437] width 637 height 88
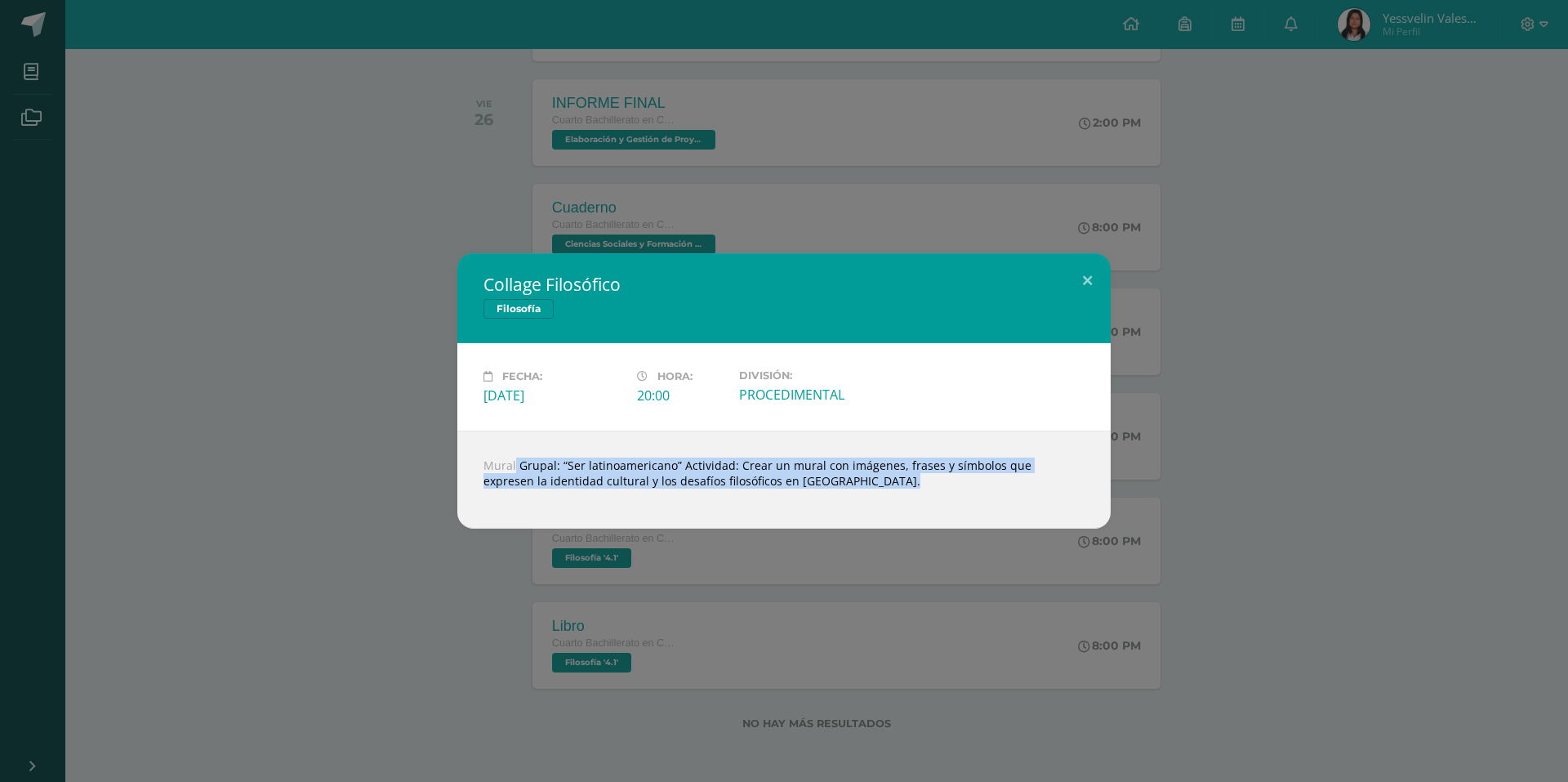
drag, startPoint x: 482, startPoint y: 462, endPoint x: 827, endPoint y: 496, distance: 346.7
click at [827, 496] on div "Mural Grupal: “Ser latinoamericano” Actividad: Crear un mural con imágenes, fra…" at bounding box center [784, 479] width 654 height 98
click at [842, 496] on div at bounding box center [784, 495] width 601 height 13
drag, startPoint x: 470, startPoint y: 468, endPoint x: 869, endPoint y: 504, distance: 400.6
click at [869, 504] on div "Mural Grupal: “Ser latinoamericano” Actividad: Crear un mural con imágenes, fra…" at bounding box center [784, 479] width 654 height 98
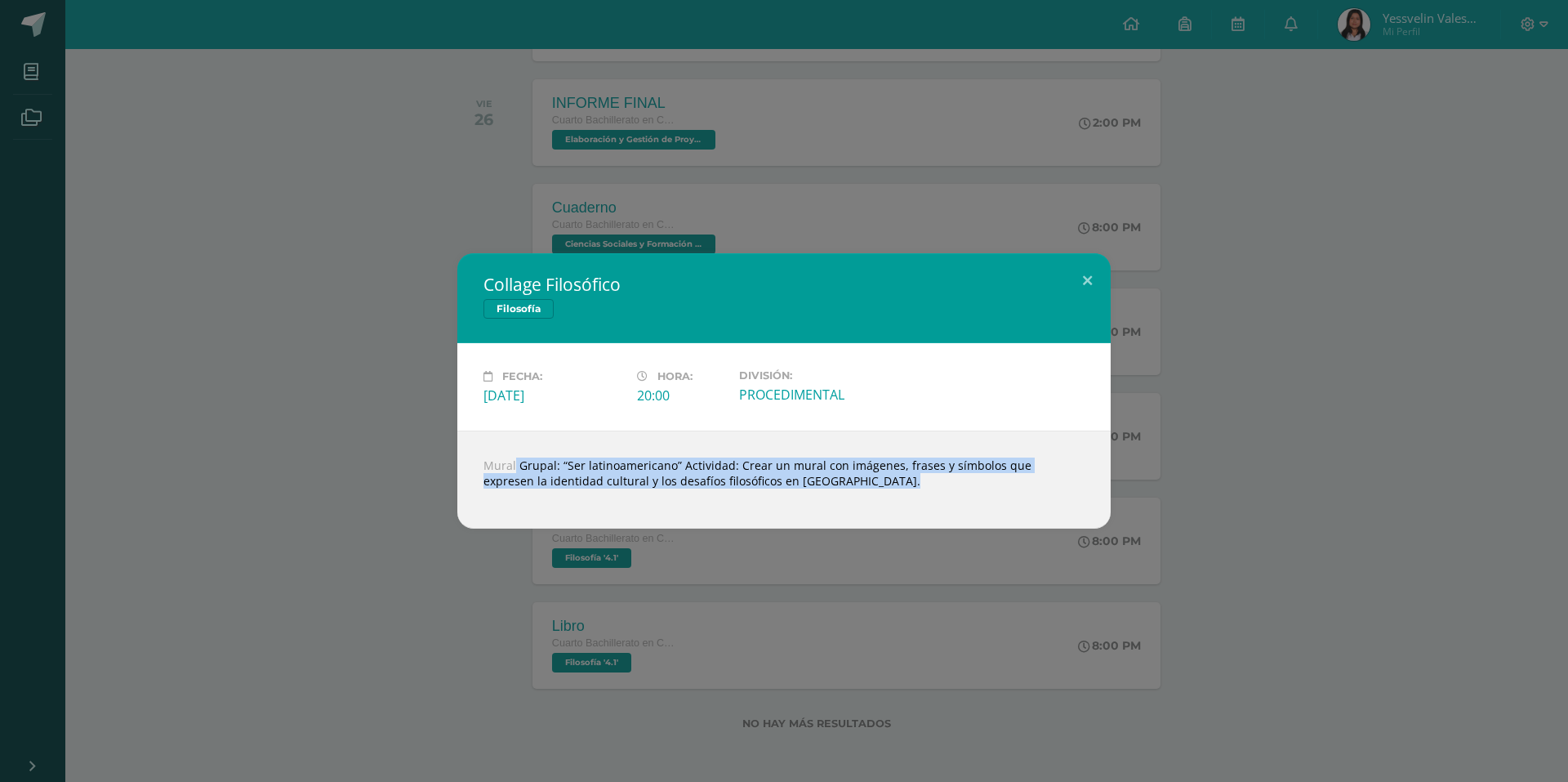
click at [884, 498] on div at bounding box center [784, 495] width 601 height 13
click at [1067, 293] on button at bounding box center [1087, 281] width 47 height 56
